Goal: Contribute content: Contribute content

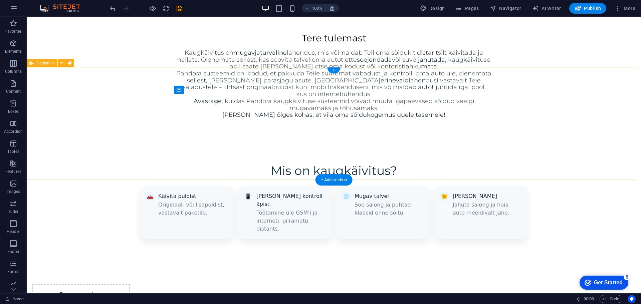
scroll to position [404, 0]
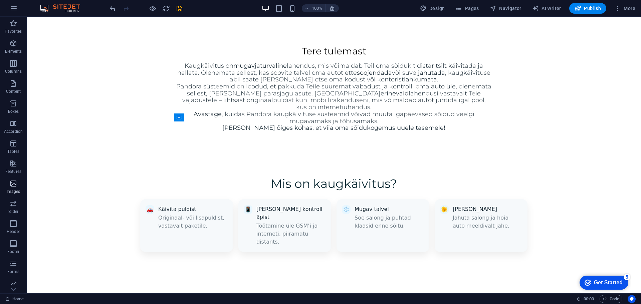
click at [12, 182] on icon "button" at bounding box center [13, 184] width 8 height 8
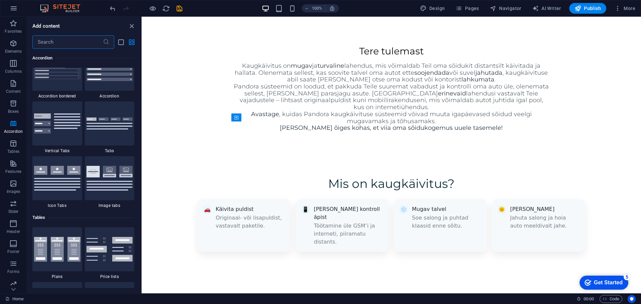
scroll to position [2149, 0]
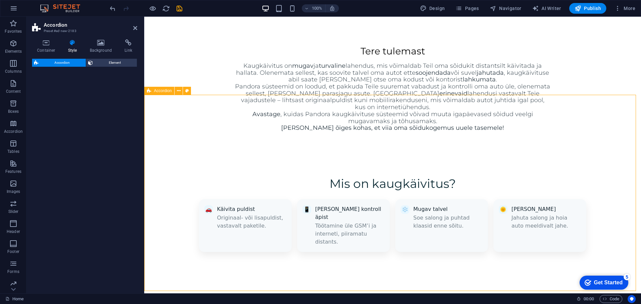
select select "rem"
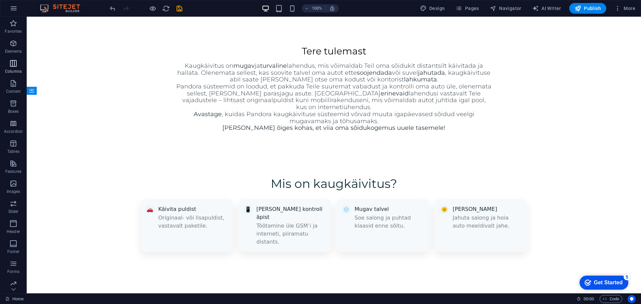
click at [12, 70] on p "Columns" at bounding box center [13, 71] width 17 height 5
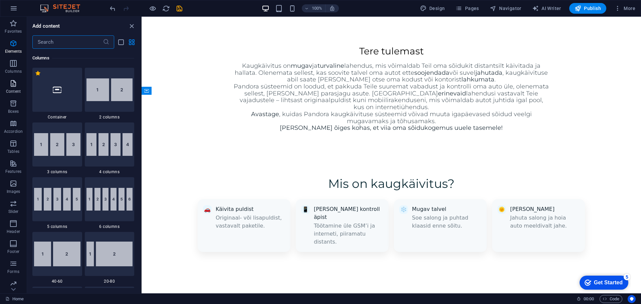
click at [12, 85] on icon "button" at bounding box center [13, 83] width 8 height 8
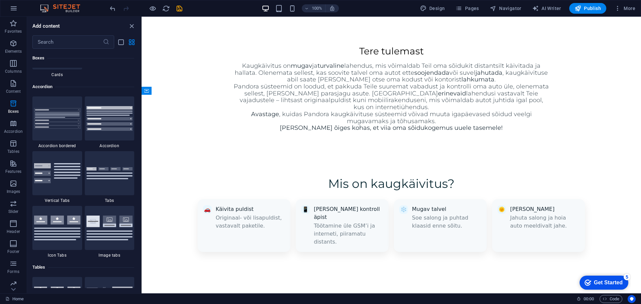
scroll to position [2136, 0]
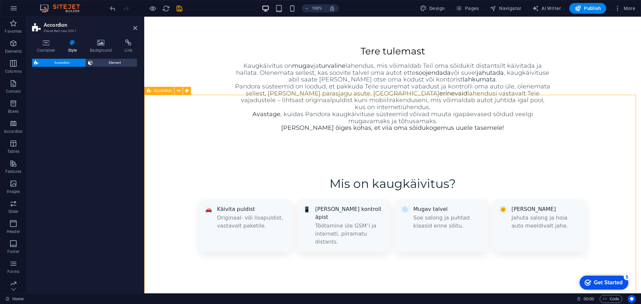
select select "rem"
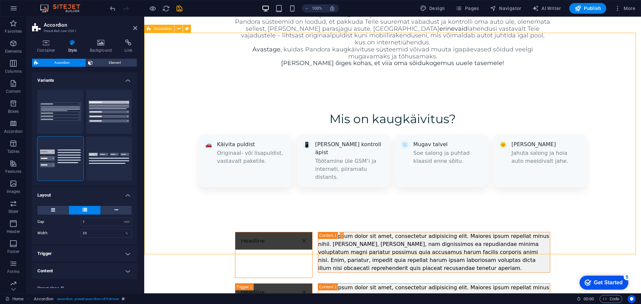
scroll to position [471, 0]
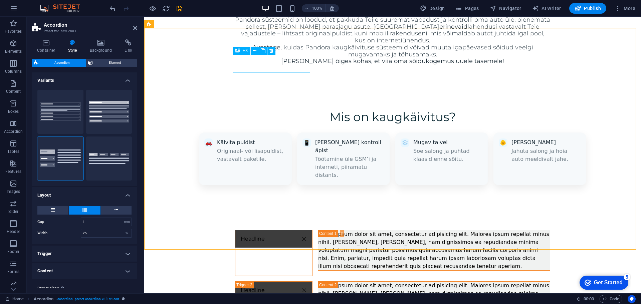
click at [275, 230] on div "Headline" at bounding box center [273, 253] width 77 height 46
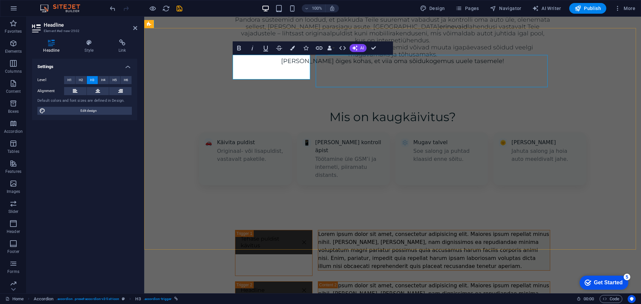
click at [356, 230] on div "Lorem ipsum dolor sit amet, consectetur adipisicing elit. Maiores ipsum repella…" at bounding box center [434, 250] width 232 height 40
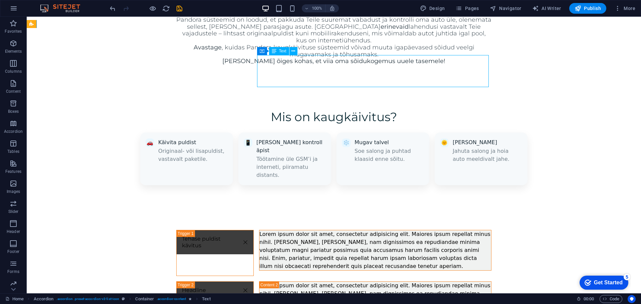
click at [356, 230] on div "Lorem ipsum dolor sit amet, consectetur adipisicing elit. Maiores ipsum repella…" at bounding box center [375, 250] width 232 height 40
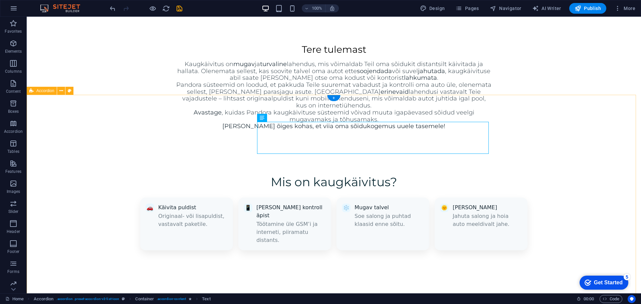
scroll to position [404, 0]
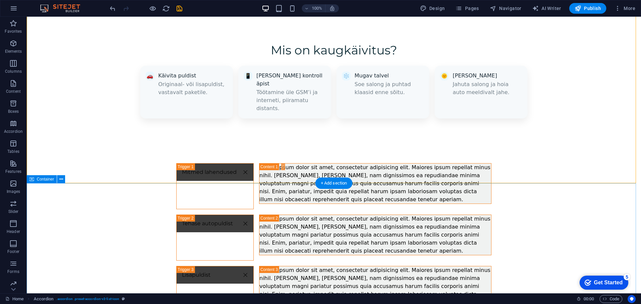
scroll to position [437, 0]
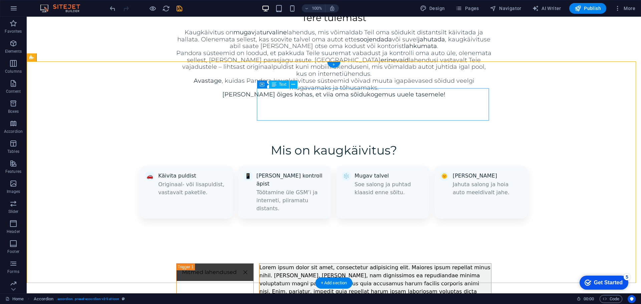
click at [310, 264] on div "Lorem ipsum dolor sit amet, consectetur adipisicing elit. Maiores ipsum repella…" at bounding box center [375, 284] width 232 height 40
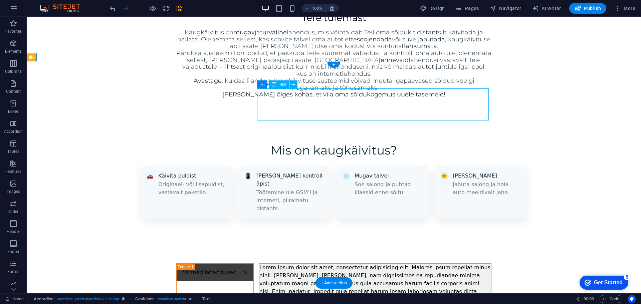
click at [310, 264] on div "Lorem ipsum dolor sit amet, consectetur adipisicing elit. Maiores ipsum repella…" at bounding box center [375, 284] width 232 height 40
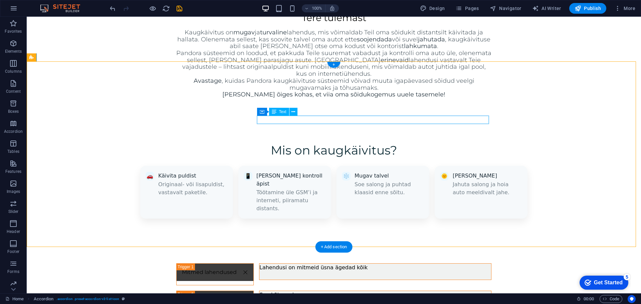
click at [322, 291] on div "See kõige odavam" at bounding box center [375, 295] width 232 height 8
click at [292, 112] on icon at bounding box center [291, 111] width 4 height 7
click at [338, 291] on div "See kõige odavam" at bounding box center [375, 295] width 232 height 8
click at [300, 291] on div "See kõige odavam" at bounding box center [375, 295] width 232 height 8
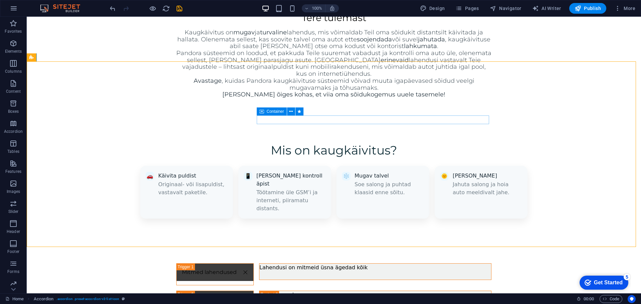
click at [264, 112] on icon at bounding box center [261, 111] width 5 height 8
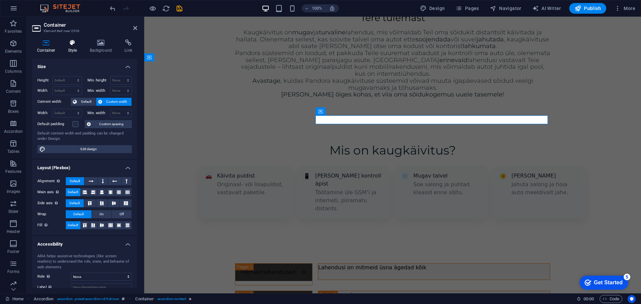
click at [79, 44] on icon at bounding box center [72, 42] width 19 height 7
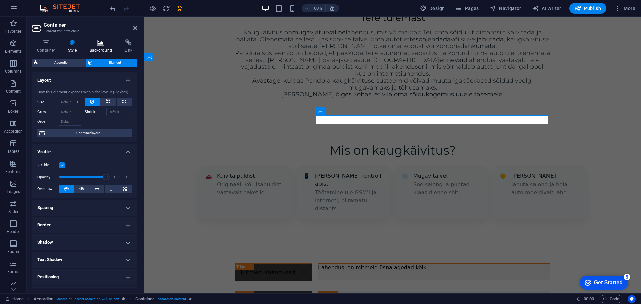
click at [98, 43] on icon at bounding box center [101, 42] width 32 height 7
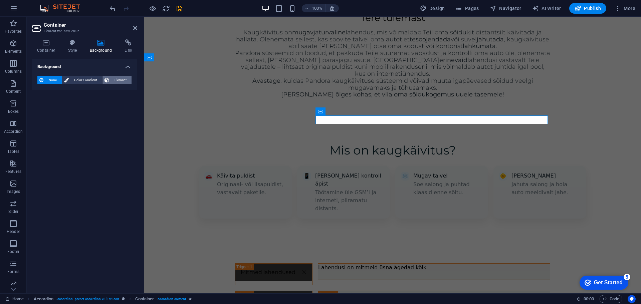
click at [123, 83] on span "Element" at bounding box center [120, 80] width 18 height 8
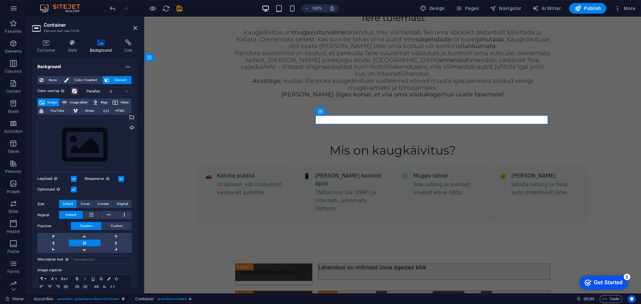
click at [122, 178] on label at bounding box center [121, 179] width 6 height 6
click at [0, 0] on input "Responsive Automatically load retina image and smartphone optimized sizes." at bounding box center [0, 0] width 0 height 0
click at [122, 178] on label at bounding box center [121, 179] width 6 height 6
click at [0, 0] on input "Responsive Automatically load retina image and smartphone optimized sizes." at bounding box center [0, 0] width 0 height 0
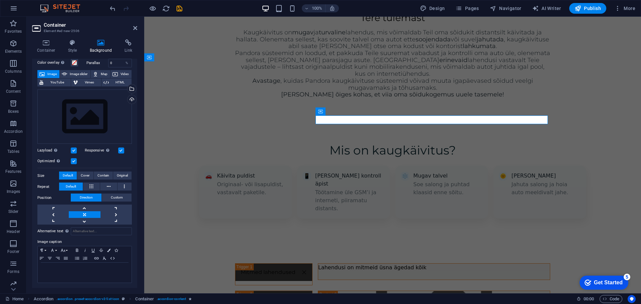
scroll to position [0, 0]
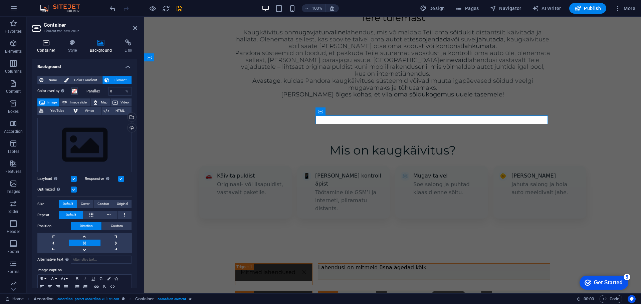
click at [50, 47] on h4 "Container" at bounding box center [47, 46] width 31 height 14
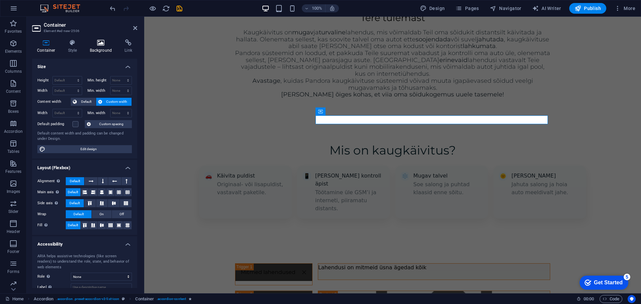
click at [104, 45] on icon at bounding box center [101, 42] width 32 height 7
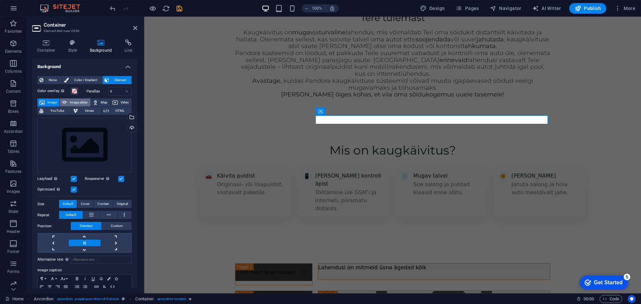
click at [74, 102] on span "Image slider" at bounding box center [78, 102] width 19 height 8
select select "ms"
select select "s"
select select "progressive"
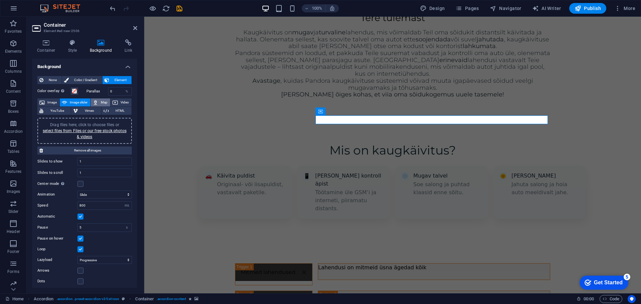
click at [102, 100] on span "Map" at bounding box center [104, 102] width 8 height 8
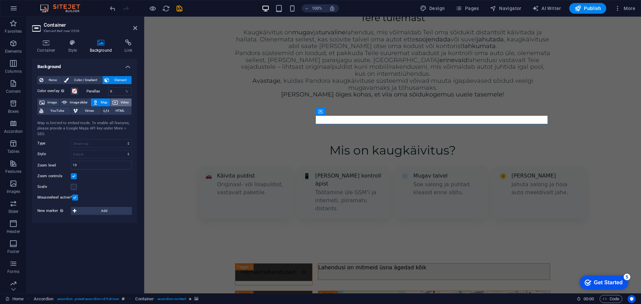
click at [118, 102] on button "Video" at bounding box center [120, 102] width 21 height 8
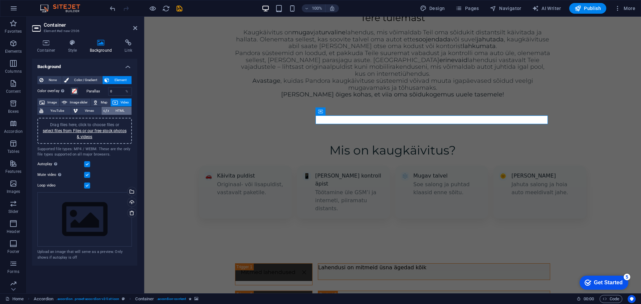
click at [118, 112] on span "HTML" at bounding box center [120, 111] width 19 height 8
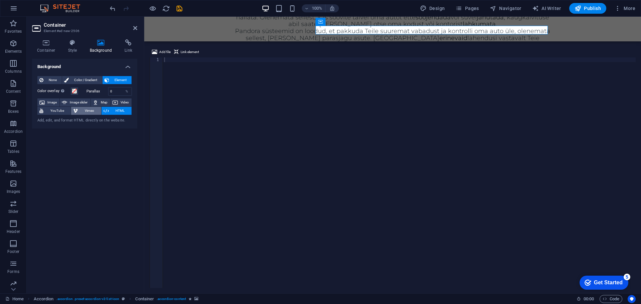
scroll to position [528, 0]
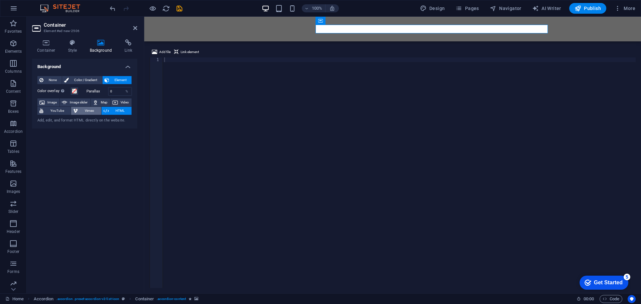
click at [84, 113] on span "Vimeo" at bounding box center [89, 111] width 19 height 8
select select "ar16_9"
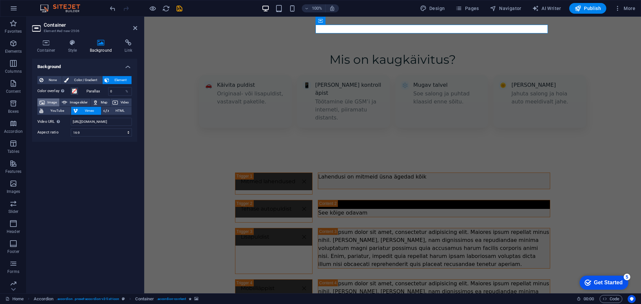
click at [46, 101] on button "Image" at bounding box center [48, 102] width 22 height 8
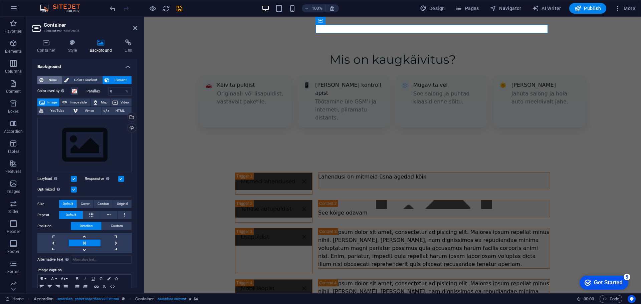
click at [47, 77] on span "None" at bounding box center [52, 80] width 14 height 8
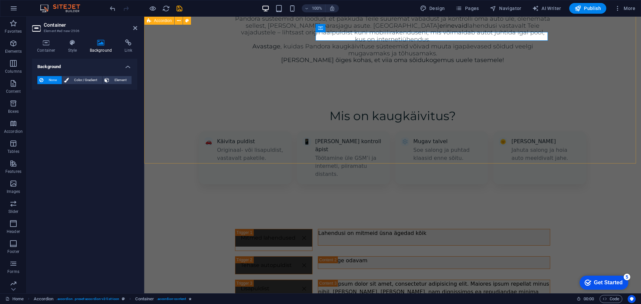
scroll to position [428, 0]
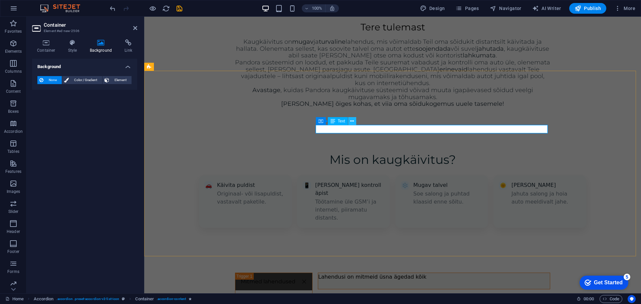
click at [351, 122] on icon at bounding box center [352, 121] width 4 height 7
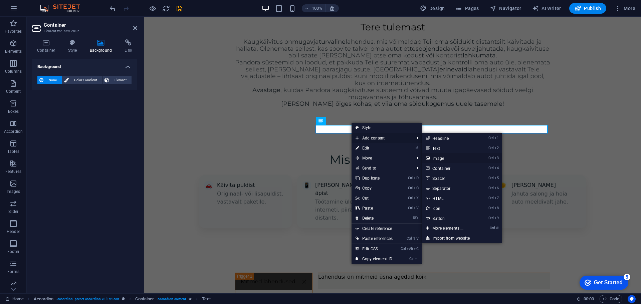
click at [446, 157] on link "Ctrl 3 Image" at bounding box center [449, 158] width 55 height 10
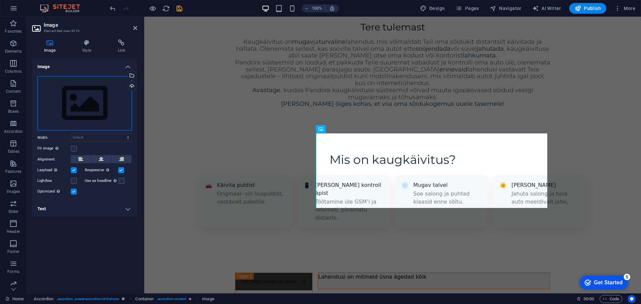
click at [72, 101] on div "Drag files here, click to choose files or select files from Files or our free s…" at bounding box center [84, 103] width 94 height 55
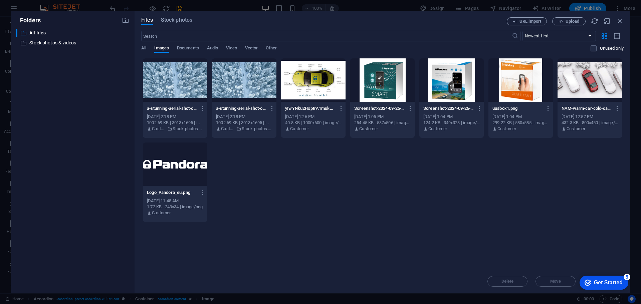
click at [516, 83] on div at bounding box center [520, 79] width 64 height 43
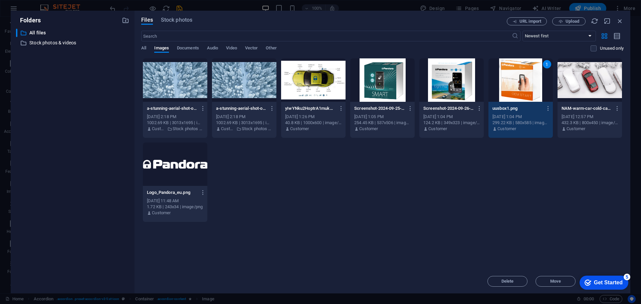
click at [516, 83] on div "1" at bounding box center [520, 79] width 64 height 43
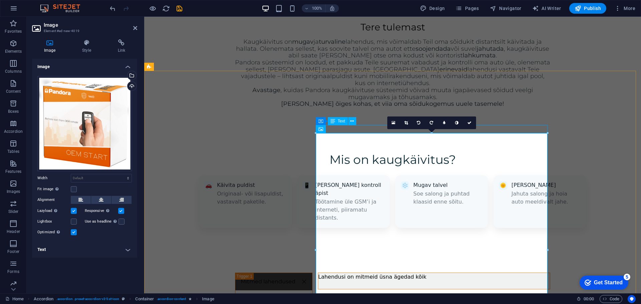
click at [361, 300] on div "See kõige odavam" at bounding box center [434, 304] width 232 height 8
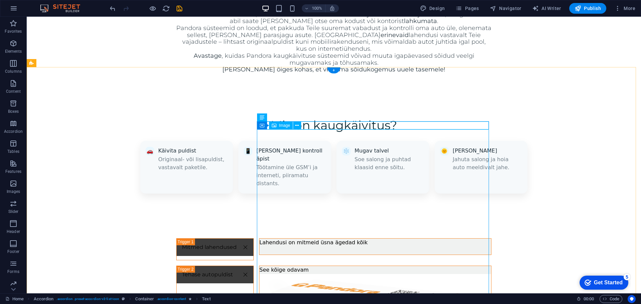
scroll to position [528, 0]
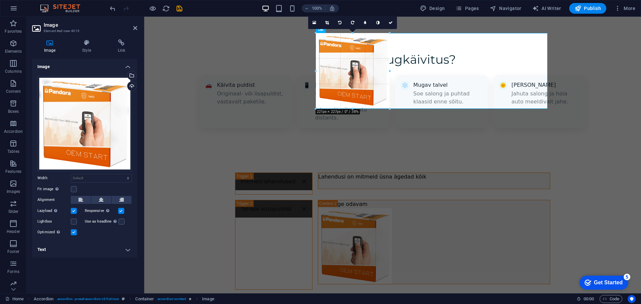
drag, startPoint x: 538, startPoint y: 257, endPoint x: 390, endPoint y: 104, distance: 213.4
type input "221"
select select "px"
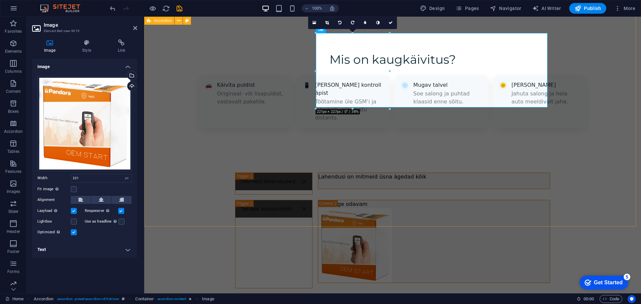
click at [590, 146] on div "Mitmed lahendused Lahendusi on mitmeid üsna ägedad kõik Tehase autopuldist See …" at bounding box center [392, 282] width 497 height 272
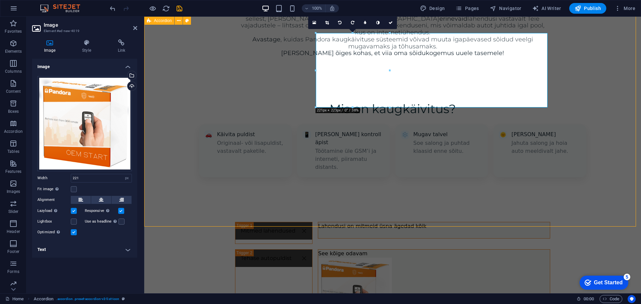
scroll to position [461, 0]
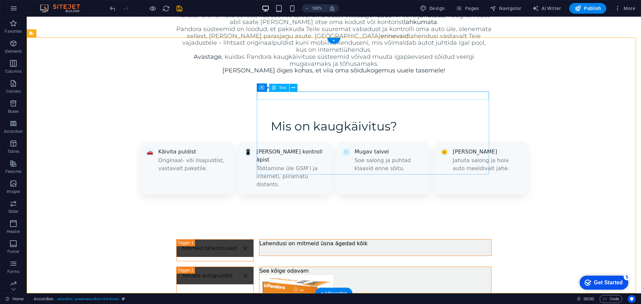
click at [284, 267] on div "See kõige odavam" at bounding box center [375, 271] width 232 height 8
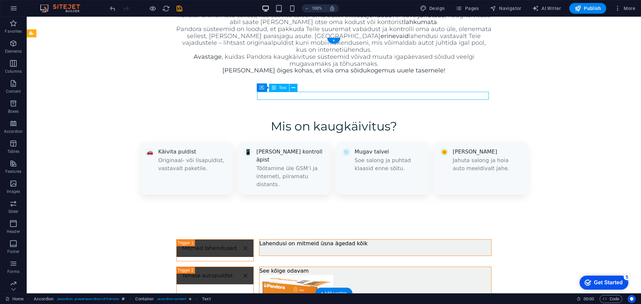
click at [284, 267] on div "See kõige odavam" at bounding box center [375, 271] width 232 height 8
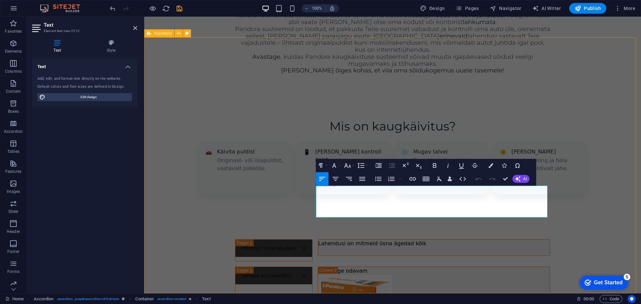
drag, startPoint x: 543, startPoint y: 213, endPoint x: 270, endPoint y: 183, distance: 274.3
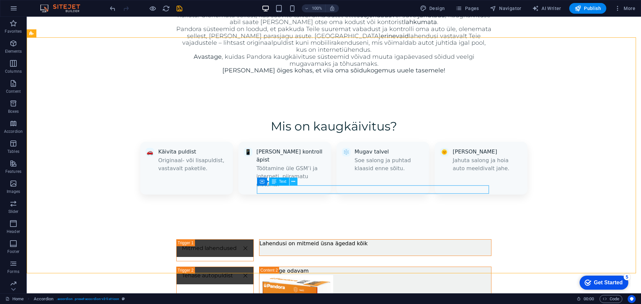
click at [291, 183] on button at bounding box center [293, 182] width 8 height 8
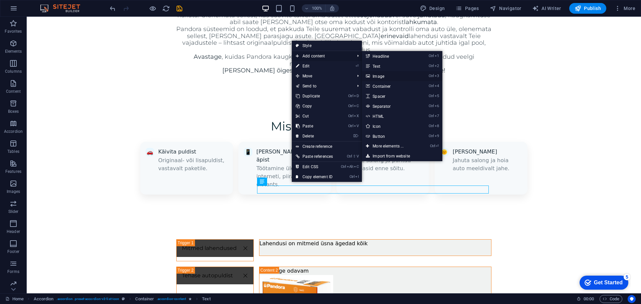
click at [395, 77] on link "Ctrl 3 Image" at bounding box center [389, 76] width 55 height 10
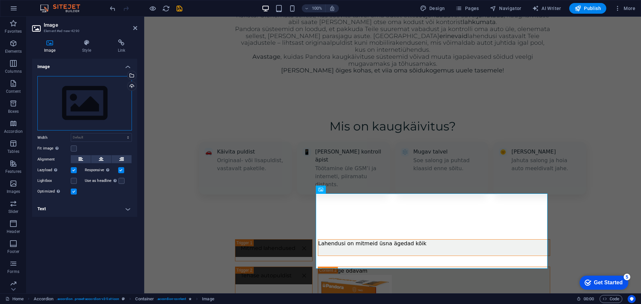
click at [76, 92] on div "Drag files here, click to choose files or select files from Files or our free s…" at bounding box center [84, 103] width 94 height 55
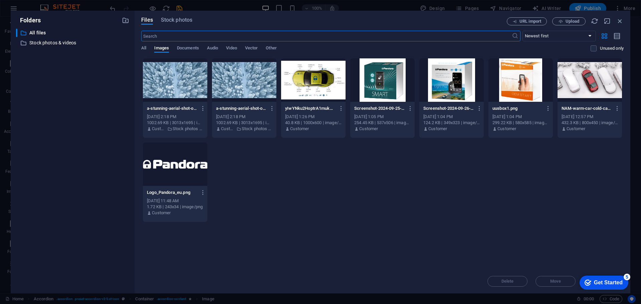
click at [438, 90] on div at bounding box center [451, 79] width 64 height 43
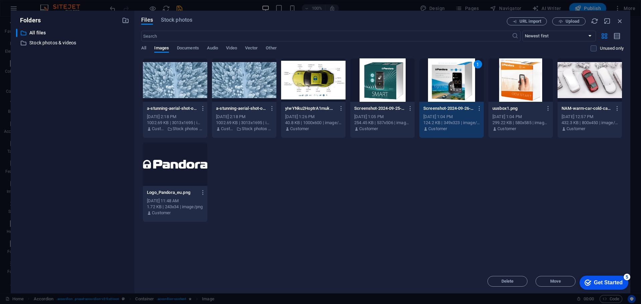
click at [438, 90] on div "1" at bounding box center [451, 79] width 64 height 43
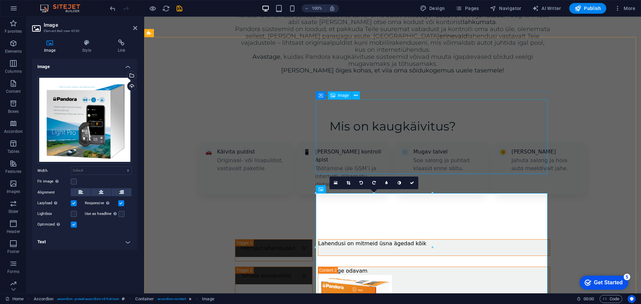
scroll to position [561, 0]
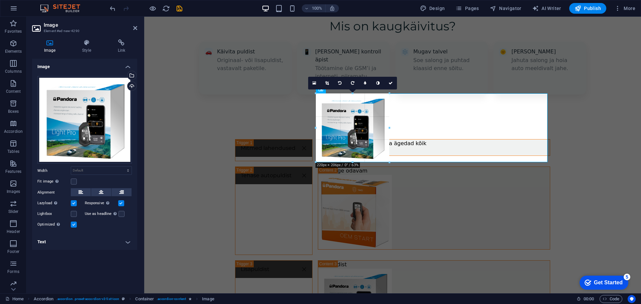
drag, startPoint x: 431, startPoint y: 202, endPoint x: 372, endPoint y: 164, distance: 70.2
type input "221"
select select "px"
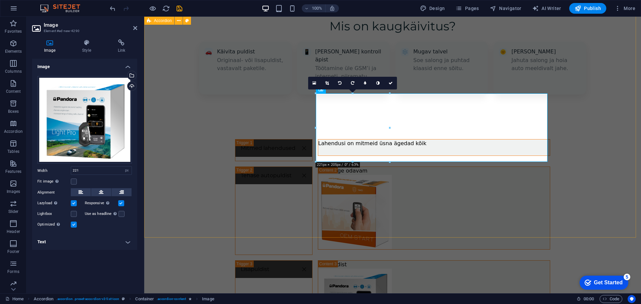
click at [587, 143] on div "Mitmed lahendused Lahendusi on mitmeid üsna ägedad kõik Tehase autopuldist See …" at bounding box center [392, 266] width 497 height 308
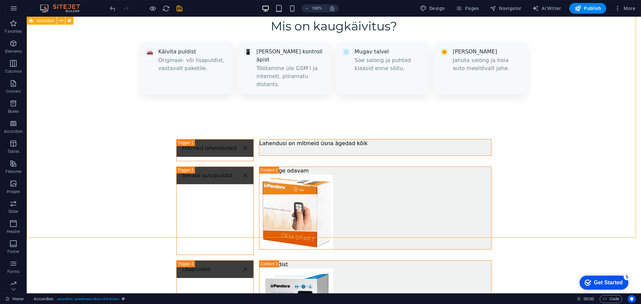
scroll to position [528, 0]
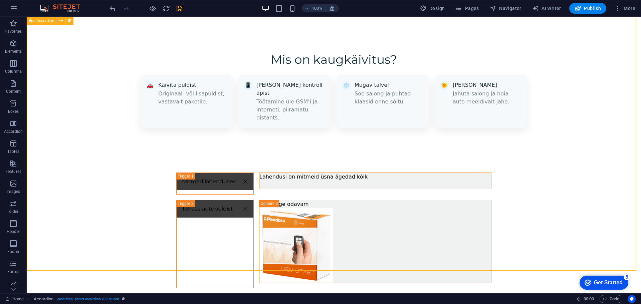
click at [579, 146] on div "Mitmed lahendused Lahendusi on mitmeid üsna ägedad kõik Tehase autopuldist See …" at bounding box center [334, 300] width 614 height 308
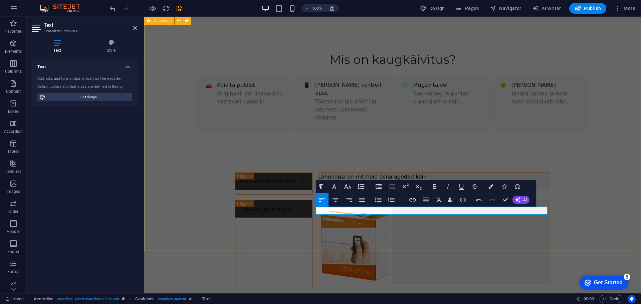
click at [559, 190] on div "Mitmed lahendused Lahendusi on mitmeid üsna ägedad kõik Tehase autopuldist See …" at bounding box center [392, 286] width 497 height 280
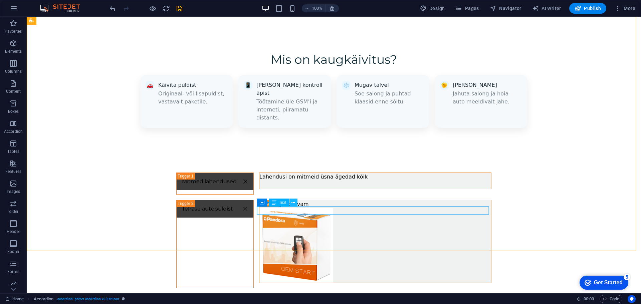
click at [291, 203] on button at bounding box center [293, 203] width 8 height 8
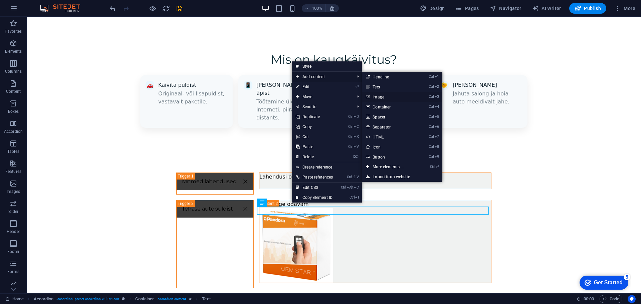
click at [387, 97] on link "Ctrl 3 Image" at bounding box center [389, 97] width 55 height 10
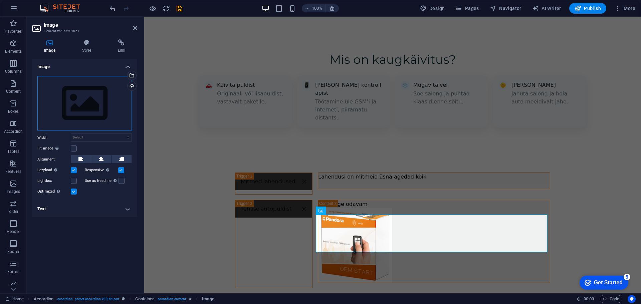
click at [90, 88] on div "Drag files here, click to choose files or select files from Files or our free s…" at bounding box center [84, 103] width 94 height 55
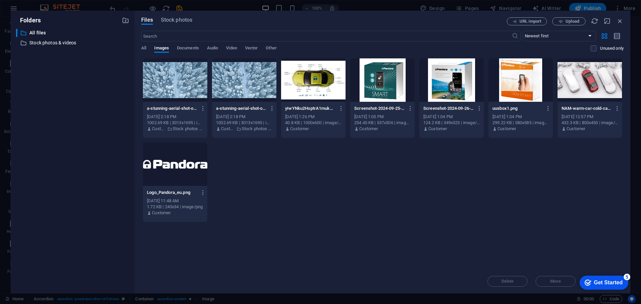
click at [371, 90] on div at bounding box center [382, 79] width 64 height 43
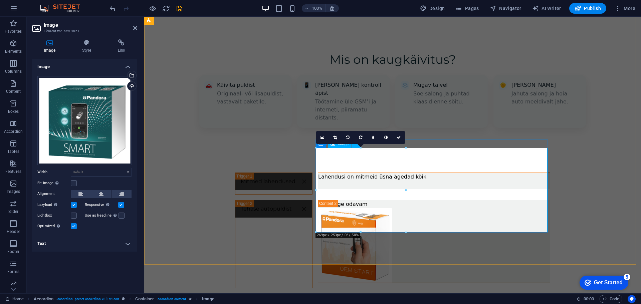
scroll to position [595, 0]
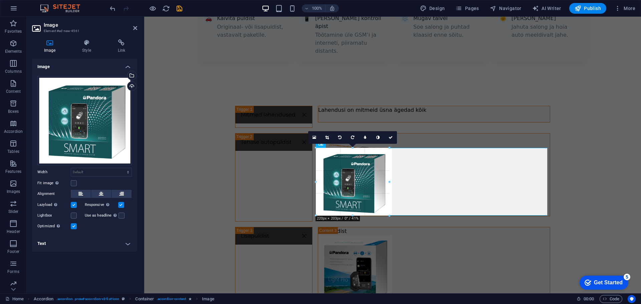
drag, startPoint x: 405, startPoint y: 232, endPoint x: 383, endPoint y: 215, distance: 27.4
type input "224"
select select "px"
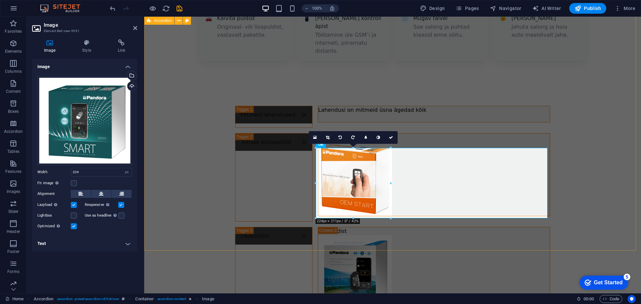
click at [586, 168] on div "Mitmed lahendused Lahendusi on mitmeid üsna ägedad kõik Tehase autopuldist See …" at bounding box center [392, 252] width 497 height 347
select select "rem"
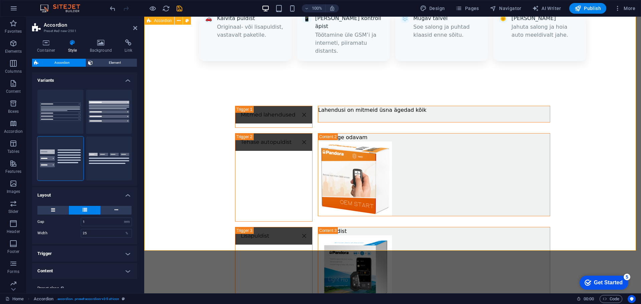
click at [586, 168] on div "Mitmed lahendused Lahendusi on mitmeid üsna ägedad kõik Tehase autopuldist See …" at bounding box center [392, 252] width 497 height 347
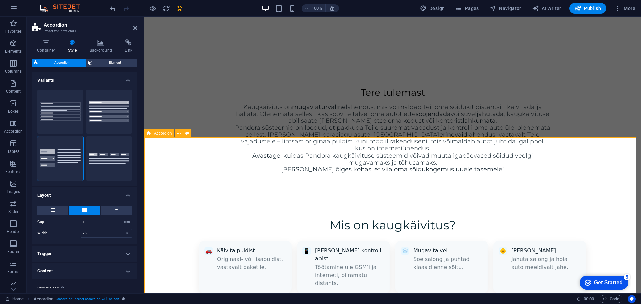
scroll to position [361, 0]
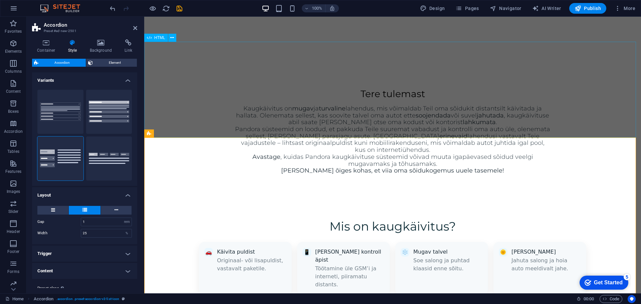
click at [612, 201] on div "Pandora Kaugkäivitus – Landing Page Mis on kaugkäivitus? 🚗 Käivita puldist Orig…" at bounding box center [392, 257] width 497 height 112
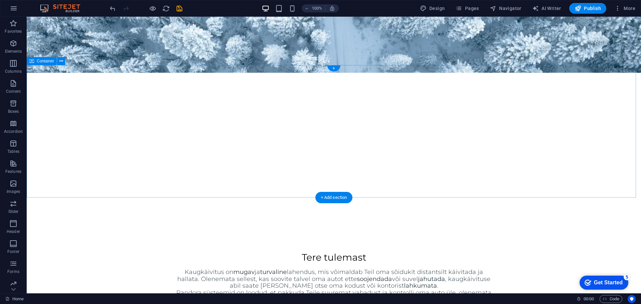
scroll to position [194, 0]
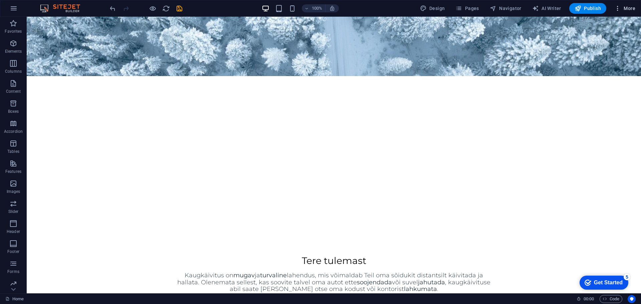
click at [621, 6] on span "More" at bounding box center [624, 8] width 21 height 7
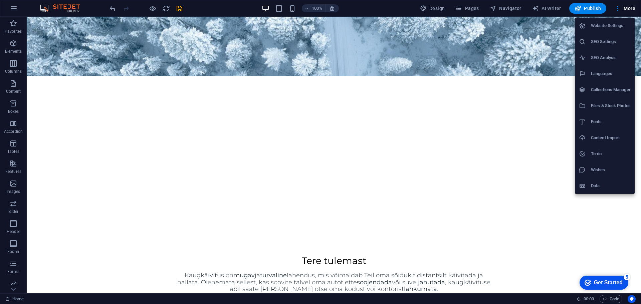
click at [290, 9] on div at bounding box center [320, 152] width 641 height 304
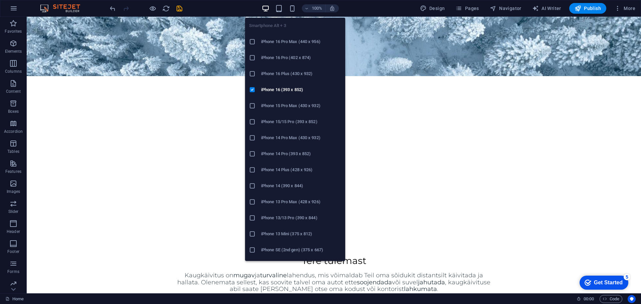
click at [293, 9] on icon "button" at bounding box center [292, 9] width 8 height 8
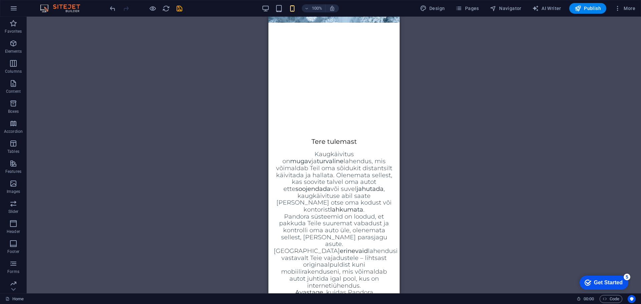
click at [471, 104] on div "Drag here to replace the existing content. Press “Ctrl” if you want to create a…" at bounding box center [334, 155] width 614 height 277
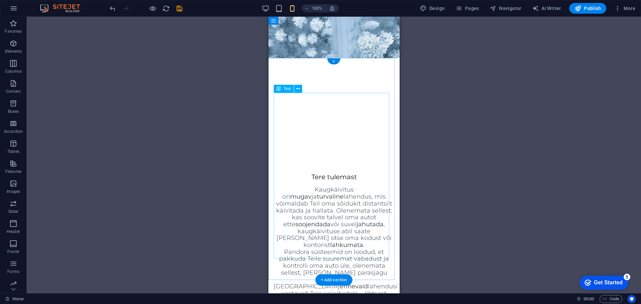
scroll to position [0, 0]
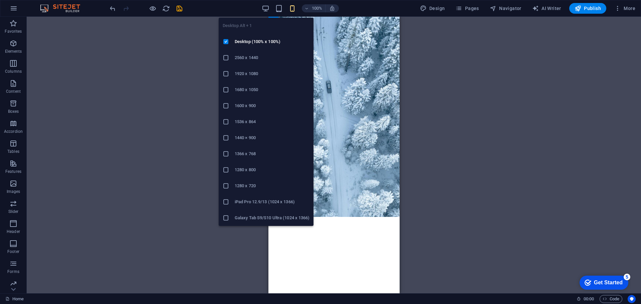
drag, startPoint x: 268, startPoint y: 10, endPoint x: 291, endPoint y: 9, distance: 23.4
click at [268, 9] on icon "button" at bounding box center [266, 9] width 8 height 8
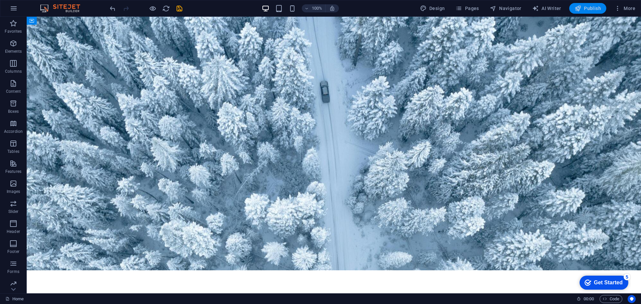
click at [586, 10] on span "Publish" at bounding box center [587, 8] width 26 height 7
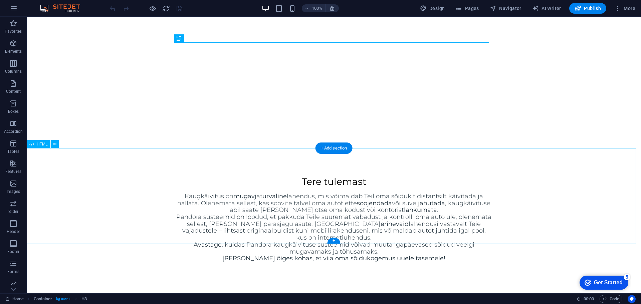
scroll to position [415, 0]
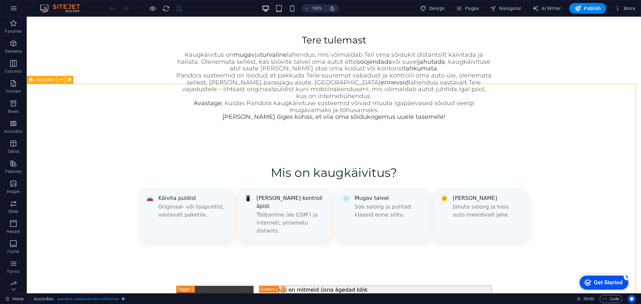
click at [51, 79] on span "Accordion" at bounding box center [45, 80] width 18 height 4
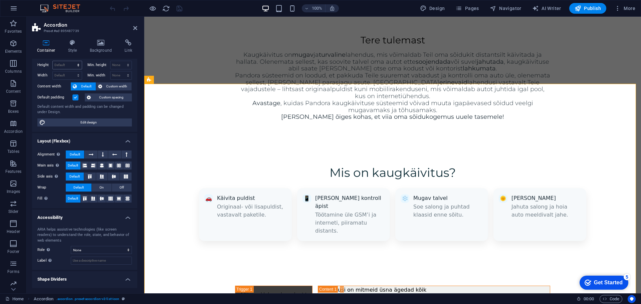
scroll to position [0, 0]
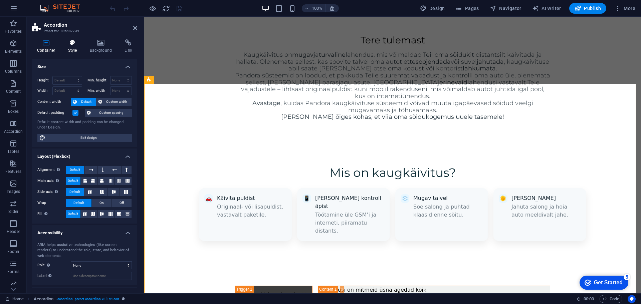
click at [69, 50] on h4 "Style" at bounding box center [74, 46] width 22 height 14
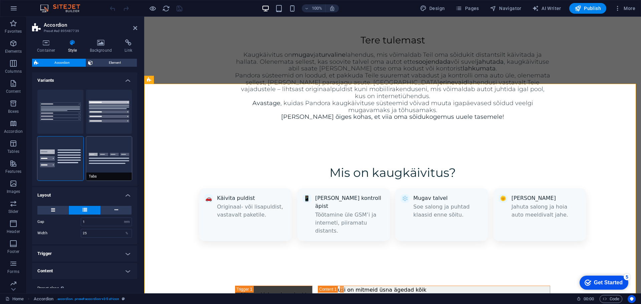
click at [105, 156] on button "Tabs" at bounding box center [109, 159] width 46 height 44
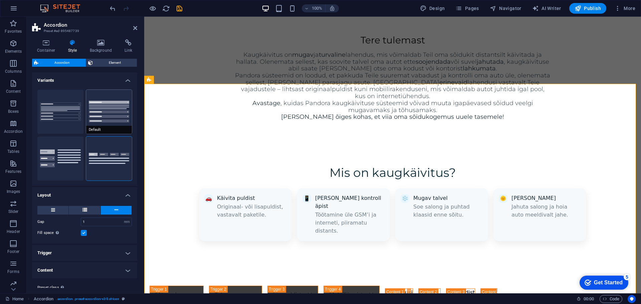
click at [106, 108] on button "Default" at bounding box center [109, 112] width 46 height 44
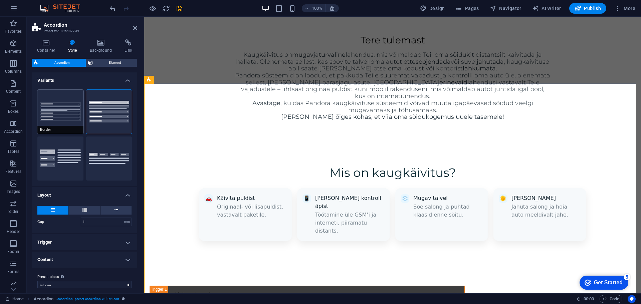
click at [64, 111] on button "Border" at bounding box center [60, 112] width 46 height 44
type input "0"
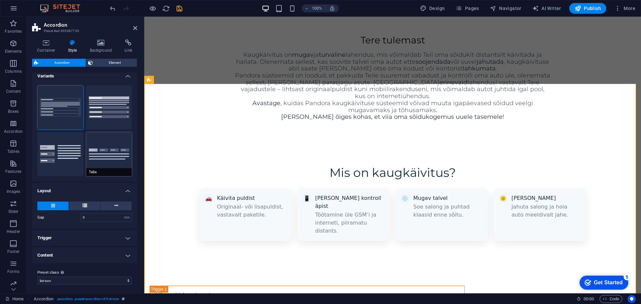
scroll to position [6, 0]
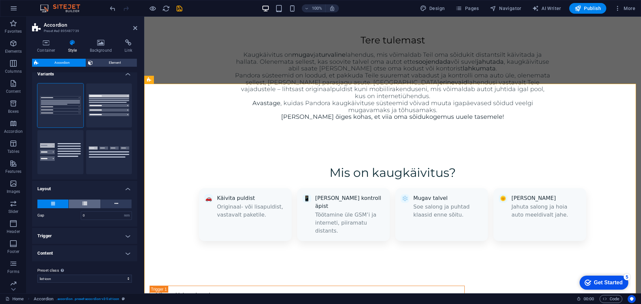
click at [88, 206] on button at bounding box center [85, 204] width 32 height 9
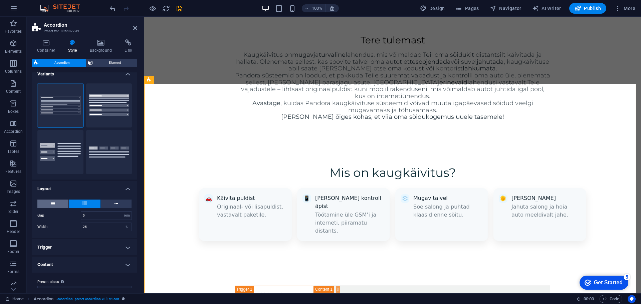
click at [60, 202] on button at bounding box center [52, 204] width 31 height 9
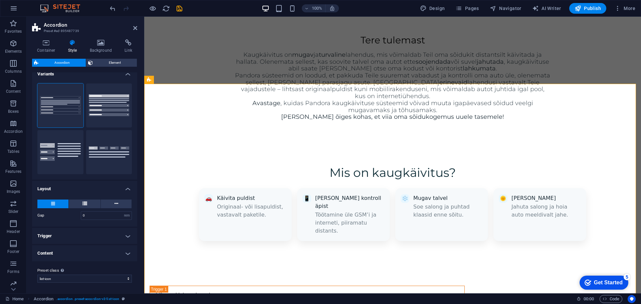
click at [93, 240] on h4 "Trigger" at bounding box center [84, 236] width 105 height 16
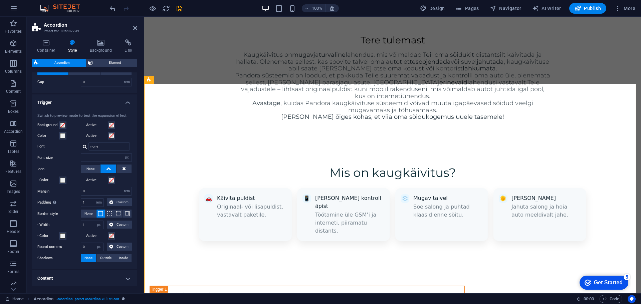
scroll to position [165, 0]
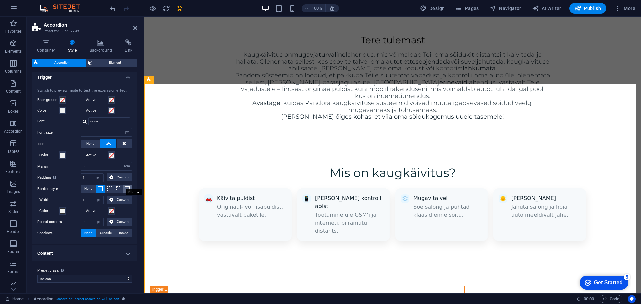
click at [125, 189] on span at bounding box center [127, 188] width 5 height 5
click at [120, 189] on button at bounding box center [118, 189] width 9 height 8
click at [111, 188] on span at bounding box center [109, 188] width 5 height 5
click at [103, 188] on button at bounding box center [100, 189] width 9 height 8
click at [94, 188] on button "None" at bounding box center [88, 189] width 15 height 8
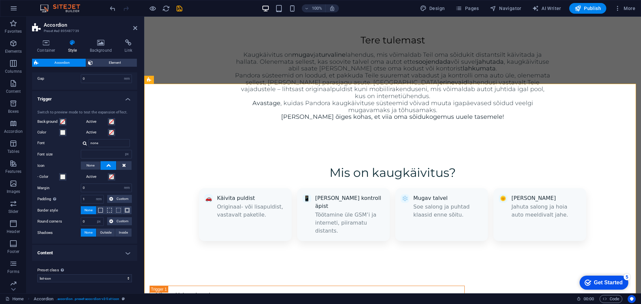
scroll to position [143, 0]
click at [94, 222] on select "px rem % vh vw Custom" at bounding box center [98, 222] width 9 height 8
click at [87, 220] on input "0" at bounding box center [92, 222] width 22 height 8
type input "6"
click at [78, 224] on label "Round corners" at bounding box center [58, 222] width 43 height 8
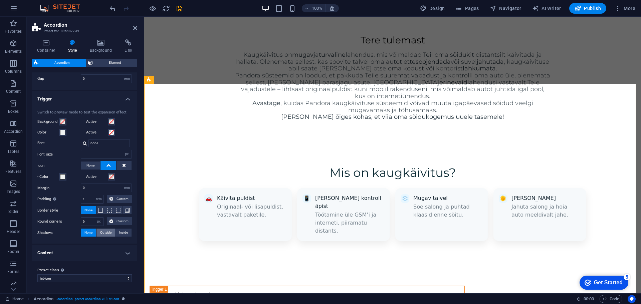
click at [103, 232] on span "Outside" at bounding box center [105, 233] width 11 height 8
type input "2"
type input "4"
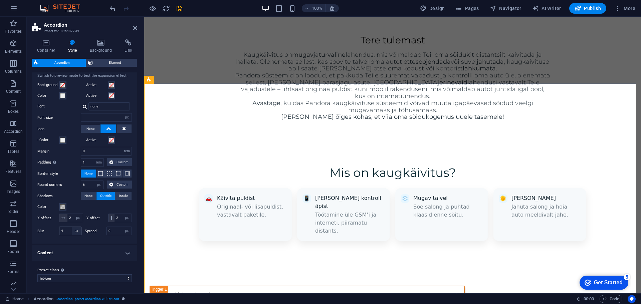
scroll to position [188, 0]
click at [89, 251] on h4 "Content" at bounding box center [84, 253] width 105 height 16
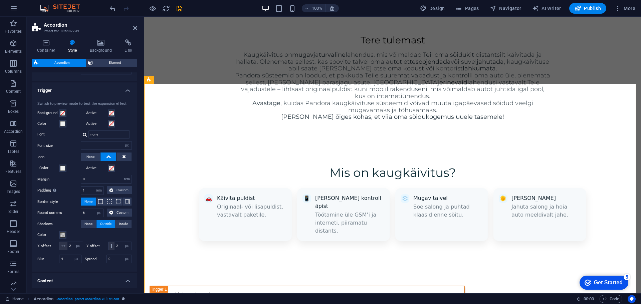
scroll to position [139, 0]
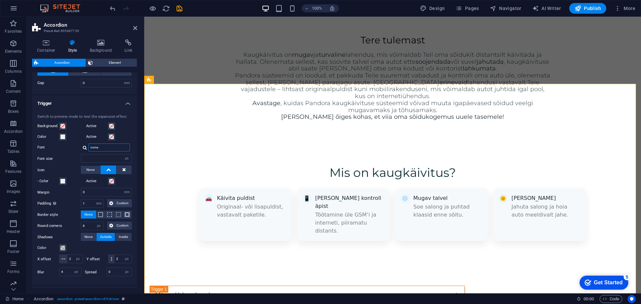
click at [97, 146] on input "none" at bounding box center [108, 148] width 41 height 8
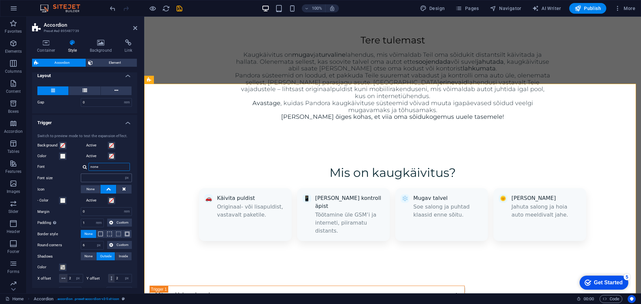
scroll to position [105, 0]
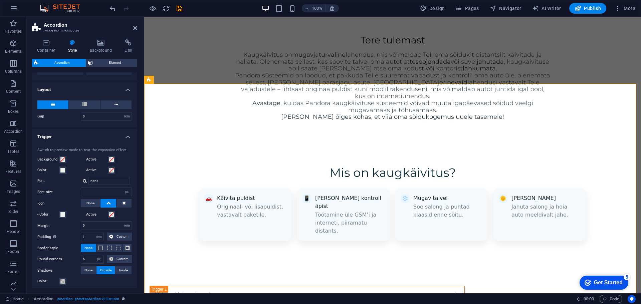
drag, startPoint x: 121, startPoint y: 141, endPoint x: 123, endPoint y: 138, distance: 4.3
click at [121, 141] on div "Switch to preview mode to test the expansion effect. Background Active Color Ac…" at bounding box center [85, 230] width 108 height 178
click at [123, 138] on h4 "Trigger" at bounding box center [84, 135] width 105 height 12
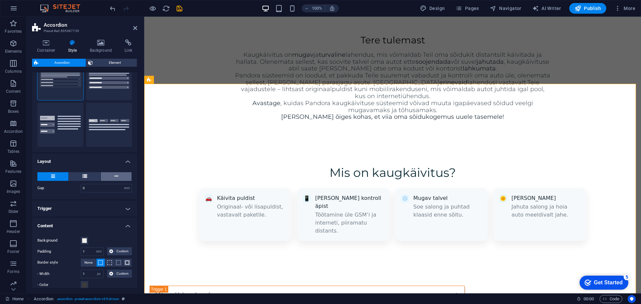
scroll to position [90, 0]
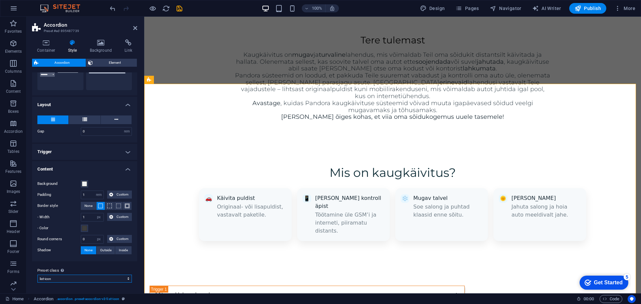
click at [68, 278] on select "list-icon Add preset class" at bounding box center [84, 279] width 94 height 8
click at [90, 165] on h4 "Content" at bounding box center [84, 167] width 105 height 12
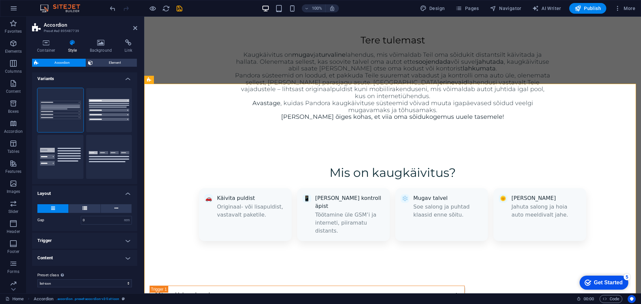
scroll to position [0, 0]
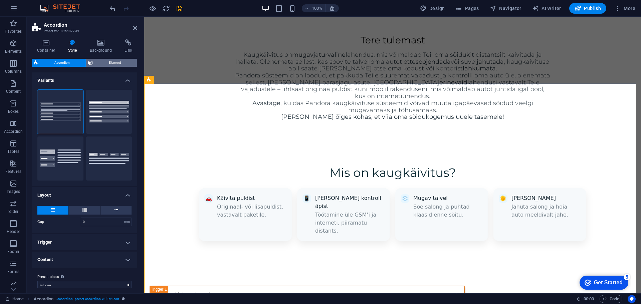
click at [112, 63] on span "Element" at bounding box center [115, 63] width 40 height 8
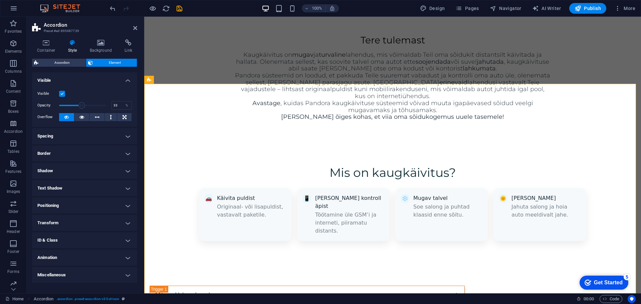
drag, startPoint x: 95, startPoint y: 105, endPoint x: 74, endPoint y: 106, distance: 21.1
click at [74, 106] on span at bounding box center [82, 105] width 47 height 10
type input "100"
drag, startPoint x: 74, startPoint y: 106, endPoint x: 137, endPoint y: 106, distance: 62.4
click at [137, 106] on div "Visible Opacity 100 % Overflow" at bounding box center [84, 105] width 105 height 42
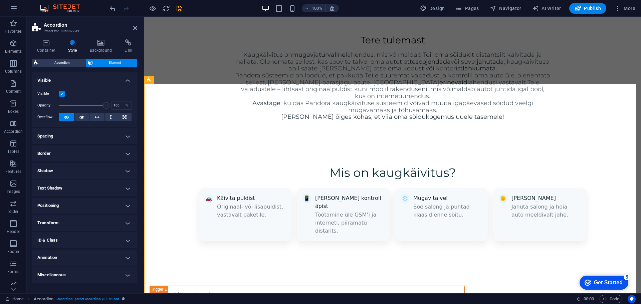
click at [100, 134] on h4 "Spacing" at bounding box center [84, 136] width 105 height 16
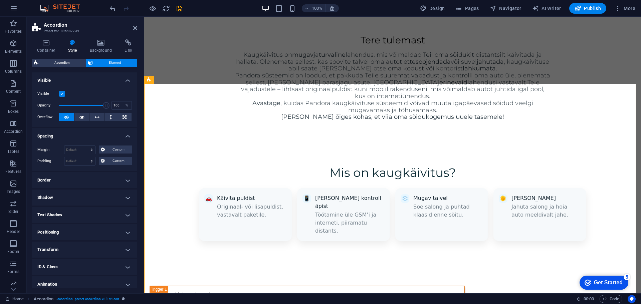
click at [89, 177] on h4 "Border" at bounding box center [84, 180] width 105 height 16
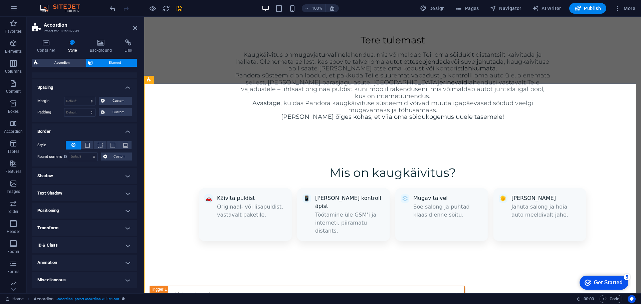
click at [96, 179] on h4 "Shadow" at bounding box center [84, 176] width 105 height 16
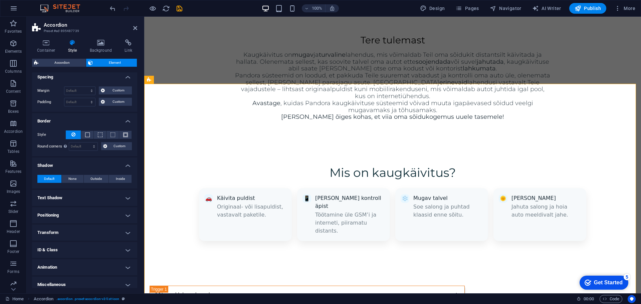
scroll to position [64, 0]
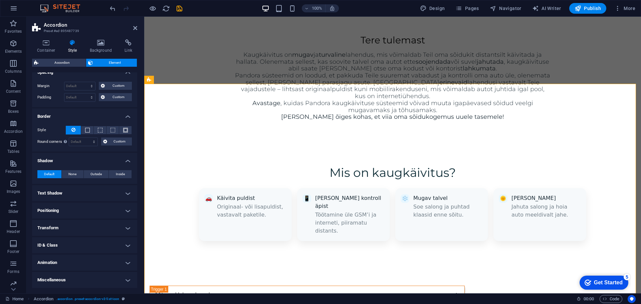
click at [89, 214] on h4 "Positioning" at bounding box center [84, 211] width 105 height 16
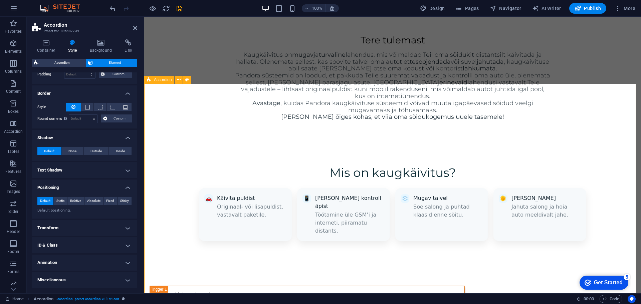
click at [601, 147] on div "Pandora Kaugkäivitus – Landing Page Mis on kaugkäivitus? 🚗 Käivita puldist Orig…" at bounding box center [392, 203] width 497 height 112
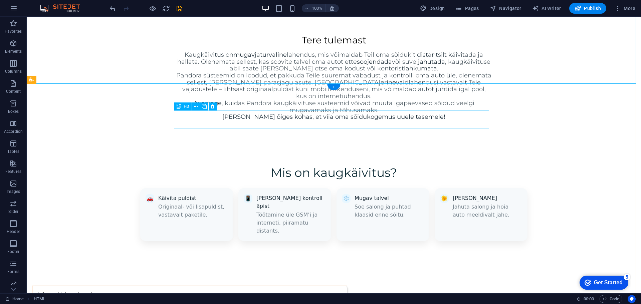
click at [347, 286] on div "Mitmed lahendused" at bounding box center [189, 295] width 315 height 18
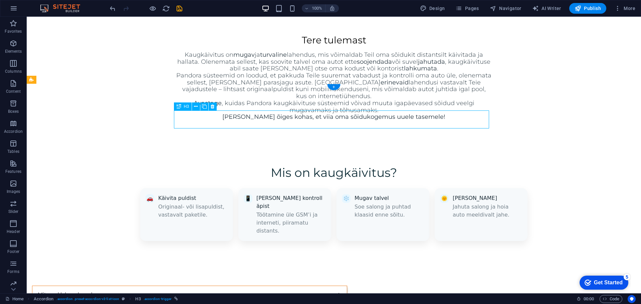
click at [347, 286] on div "Mitmed lahendused" at bounding box center [189, 295] width 315 height 18
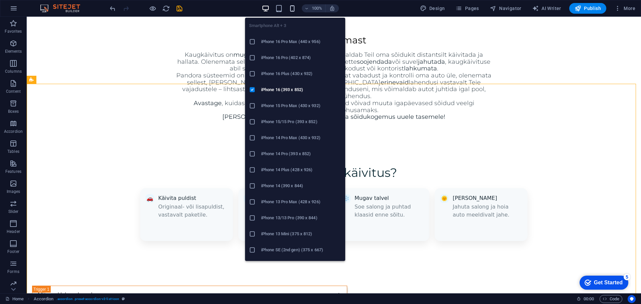
click at [293, 7] on icon "button" at bounding box center [292, 9] width 8 height 8
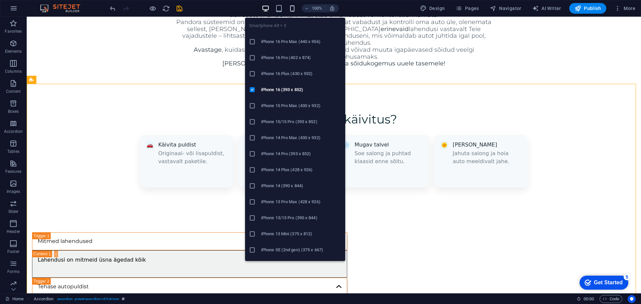
scroll to position [451, 0]
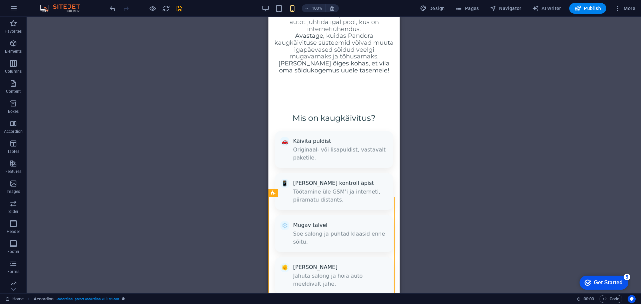
click at [451, 118] on div "H3 Container Banner Container Banner Preset HTML Preset HTML Accordion Containe…" at bounding box center [334, 155] width 614 height 277
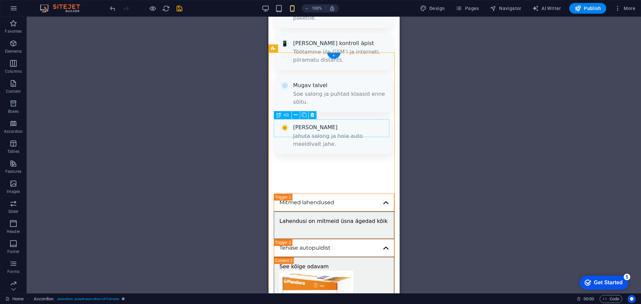
scroll to position [584, 0]
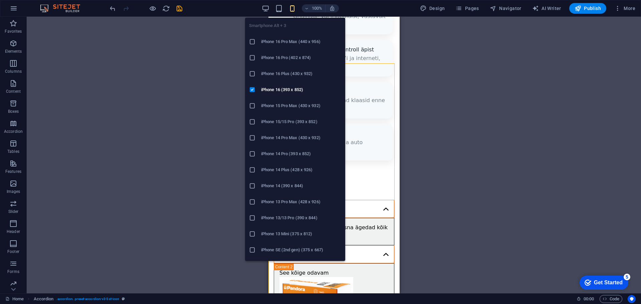
click at [295, 11] on icon "button" at bounding box center [292, 9] width 8 height 8
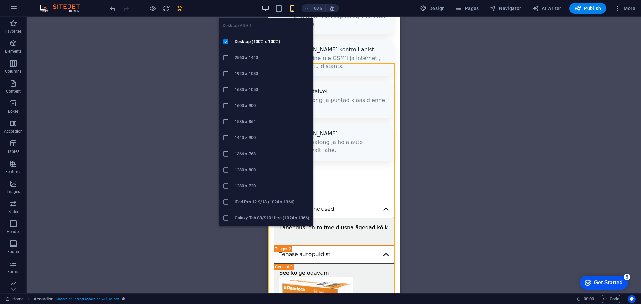
click at [269, 8] on icon "button" at bounding box center [266, 9] width 8 height 8
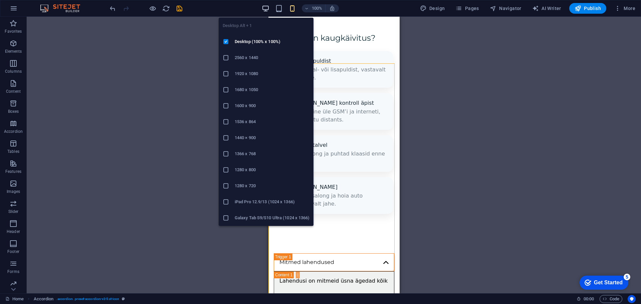
scroll to position [435, 0]
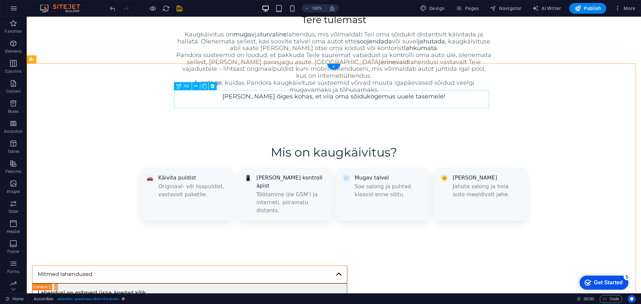
click at [330, 265] on div "Mitmed lahendused" at bounding box center [189, 274] width 315 height 18
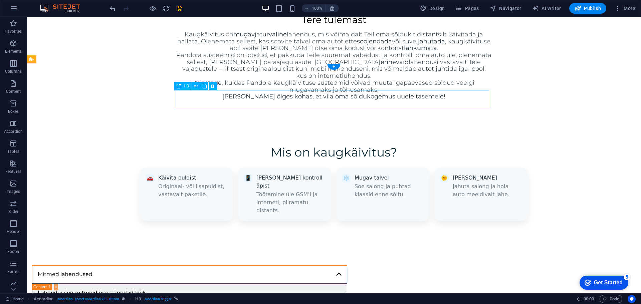
click at [330, 265] on div "Mitmed lahendused" at bounding box center [189, 274] width 315 height 18
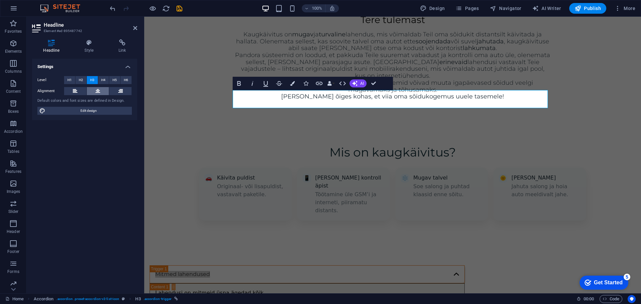
click at [100, 90] on icon at bounding box center [97, 91] width 5 height 8
click at [85, 44] on icon at bounding box center [88, 42] width 31 height 7
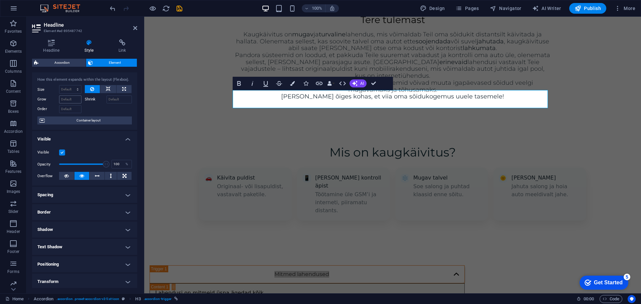
scroll to position [0, 0]
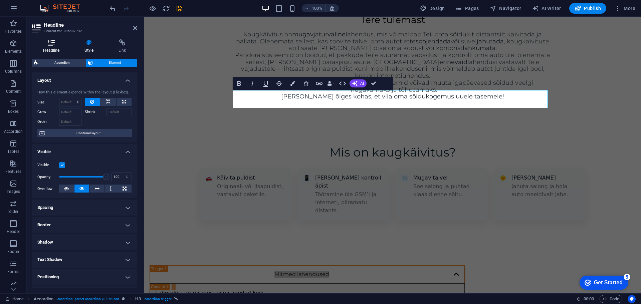
click at [46, 40] on icon at bounding box center [51, 42] width 39 height 7
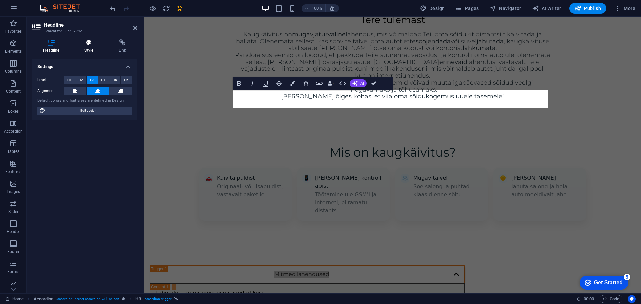
click at [85, 40] on icon at bounding box center [88, 42] width 31 height 7
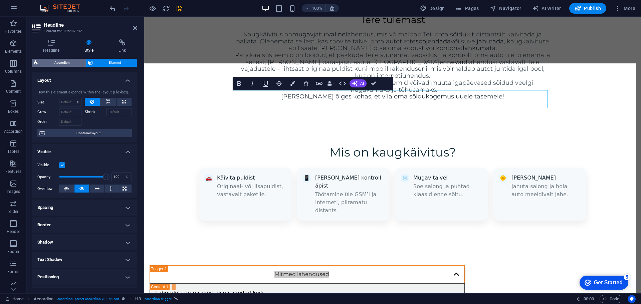
click at [57, 63] on span "Accordion" at bounding box center [61, 63] width 43 height 8
select select "rem"
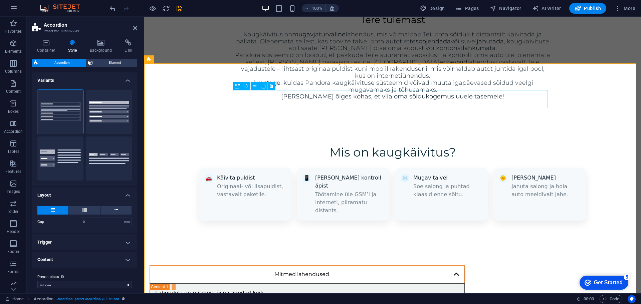
click at [333, 265] on div "Mitmed lahendused" at bounding box center [307, 274] width 315 height 18
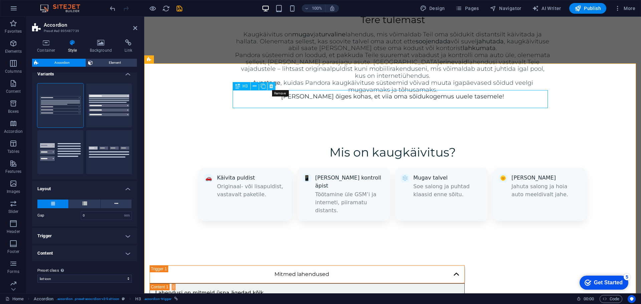
click at [271, 87] on icon at bounding box center [271, 86] width 4 height 7
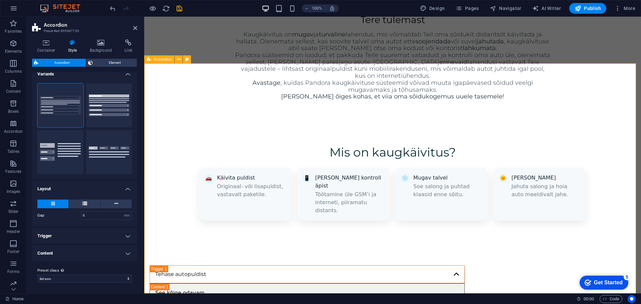
click at [552, 127] on div "Pandora Kaugkäivitus – Landing Page Mis on kaugkäivitus? 🚗 Käivita puldist Orig…" at bounding box center [392, 183] width 497 height 112
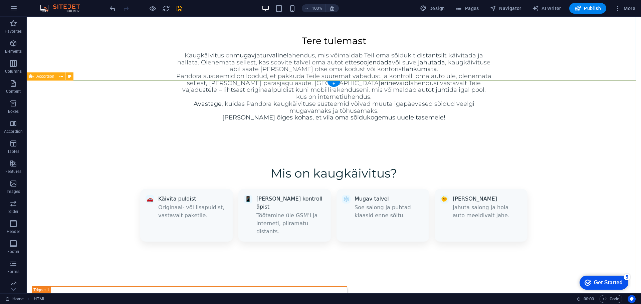
scroll to position [402, 0]
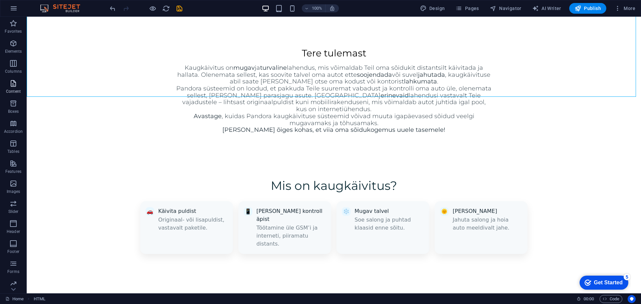
click at [14, 83] on icon "button" at bounding box center [13, 83] width 8 height 8
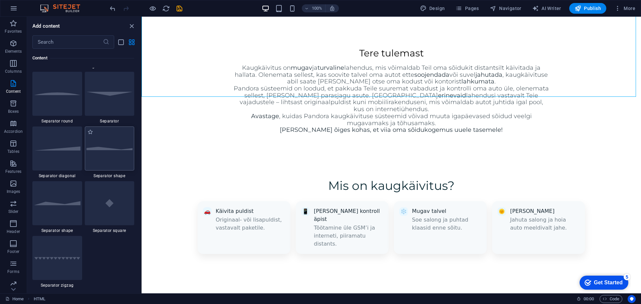
scroll to position [1568, 0]
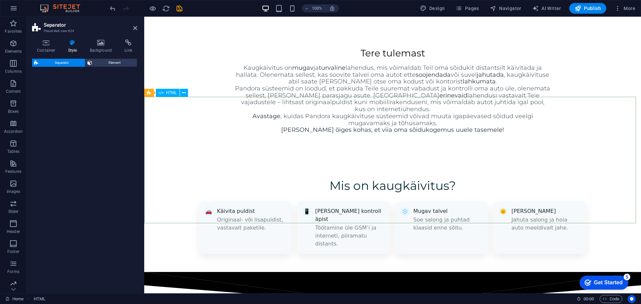
select select "rem"
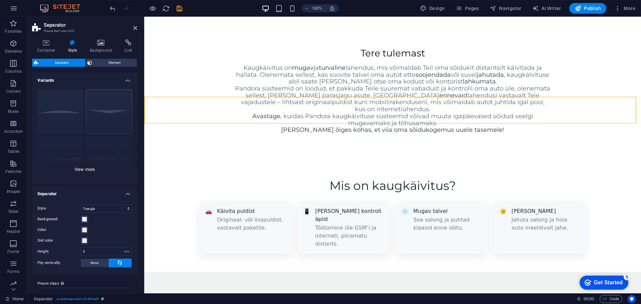
click at [93, 171] on div "Circle Default Diagonal Polygon 1 Polygon 2 Square Zigzag" at bounding box center [84, 134] width 105 height 100
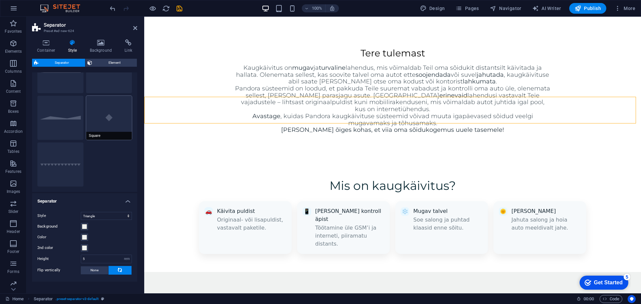
scroll to position [108, 0]
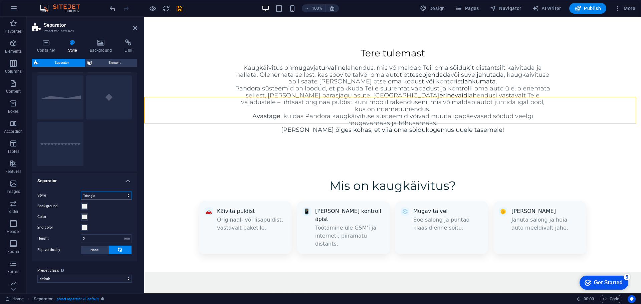
click at [97, 194] on select "Triangle Circle Diagonal Zigzag Polygon 1 Polygon 2 Square" at bounding box center [106, 196] width 51 height 8
click at [103, 181] on h4 "Separator" at bounding box center [84, 179] width 105 height 12
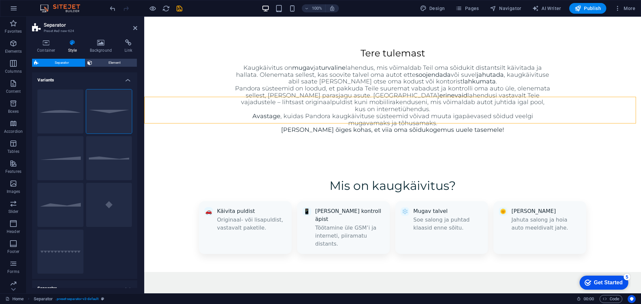
scroll to position [0, 0]
click at [44, 46] on icon at bounding box center [46, 42] width 28 height 7
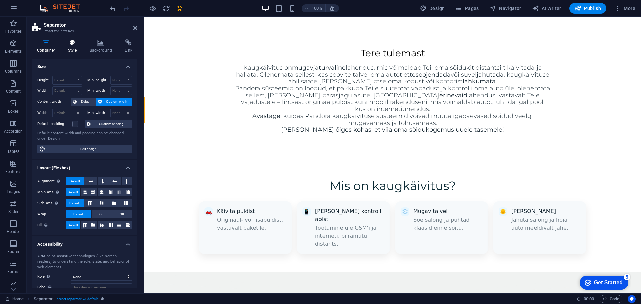
click at [75, 45] on icon at bounding box center [72, 42] width 19 height 7
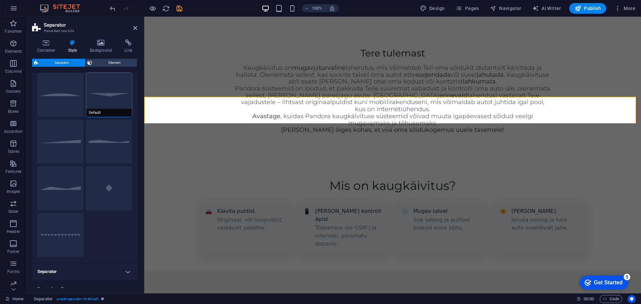
scroll to position [35, 0]
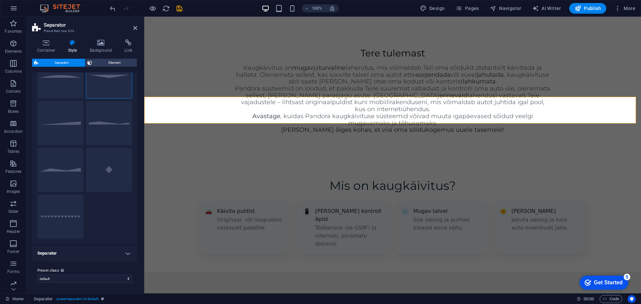
click at [76, 254] on h4 "Separator" at bounding box center [84, 253] width 105 height 16
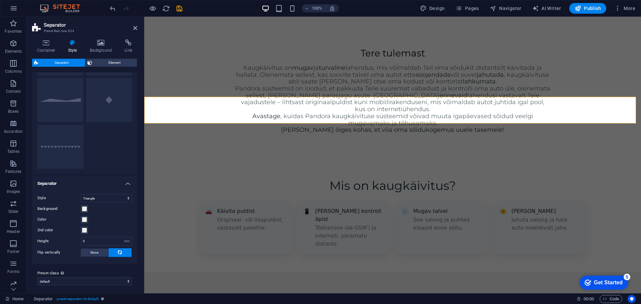
scroll to position [108, 0]
click at [84, 216] on span at bounding box center [84, 216] width 5 height 5
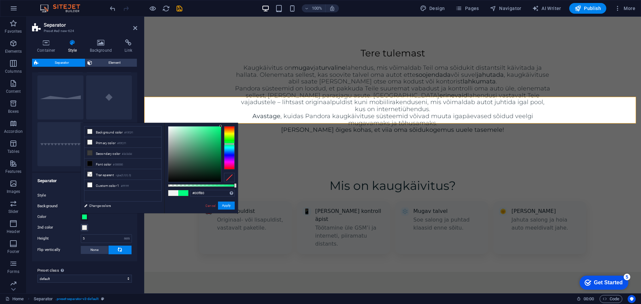
drag, startPoint x: 218, startPoint y: 136, endPoint x: 244, endPoint y: 122, distance: 29.1
click at [244, 122] on body "Autoextra OÜ Home Favorites Elements Columns Content Boxes Accordion Tables Fea…" at bounding box center [320, 152] width 641 height 304
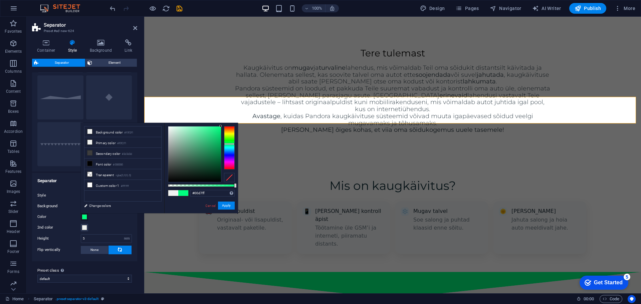
click at [230, 149] on div at bounding box center [229, 147] width 11 height 43
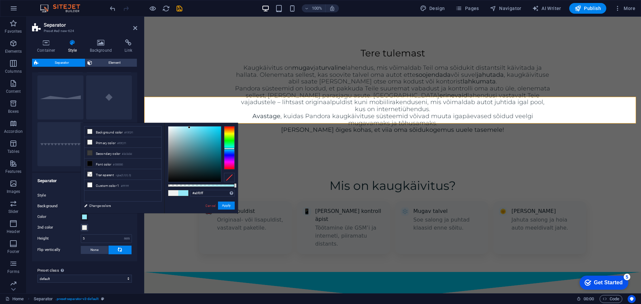
drag, startPoint x: 215, startPoint y: 147, endPoint x: 188, endPoint y: 125, distance: 35.3
click at [188, 126] on div at bounding box center [194, 153] width 53 height 55
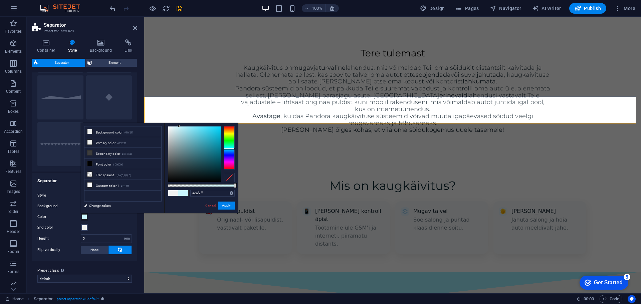
drag, startPoint x: 184, startPoint y: 126, endPoint x: 179, endPoint y: 126, distance: 5.1
click at [179, 126] on div at bounding box center [194, 153] width 53 height 55
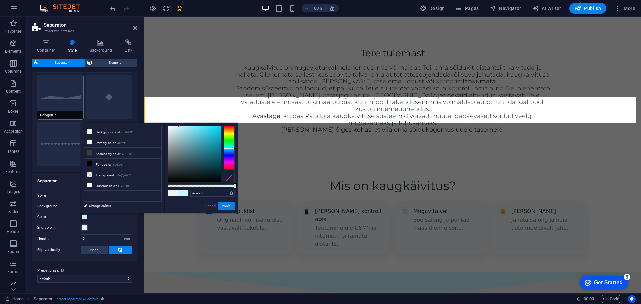
click at [71, 101] on button "Polygon 2" at bounding box center [60, 97] width 46 height 44
type input "#f0f2f1"
select select "polygon2"
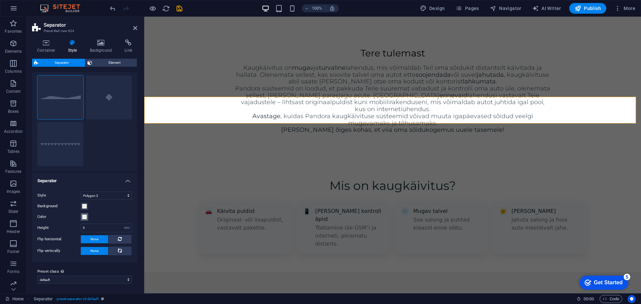
click at [84, 217] on span at bounding box center [84, 216] width 5 height 5
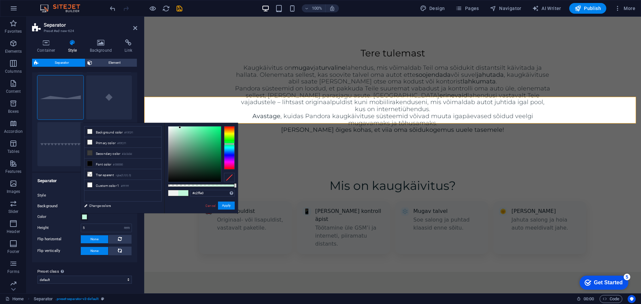
type input "#c0ffe0"
drag, startPoint x: 180, startPoint y: 128, endPoint x: 181, endPoint y: 124, distance: 3.8
click at [181, 124] on div "#c0ffe0 Supported formats #0852ed rgb(8, 82, 237) rgba(8, 82, 237, 90%) hsv(221…" at bounding box center [201, 216] width 74 height 187
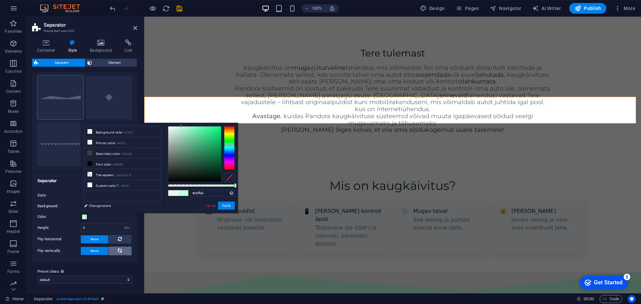
click at [117, 252] on icon at bounding box center [120, 251] width 8 height 4
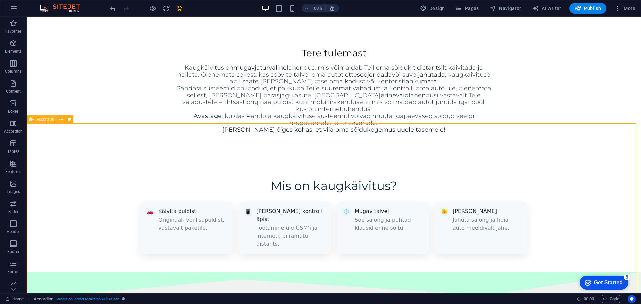
click at [575, 272] on div at bounding box center [334, 285] width 614 height 27
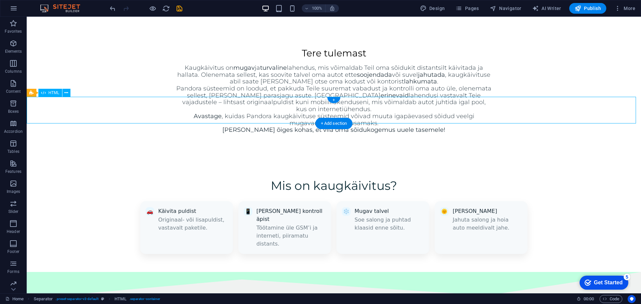
click at [575, 272] on div at bounding box center [334, 285] width 614 height 27
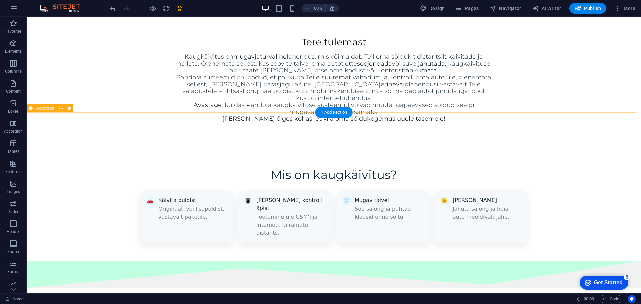
scroll to position [416, 0]
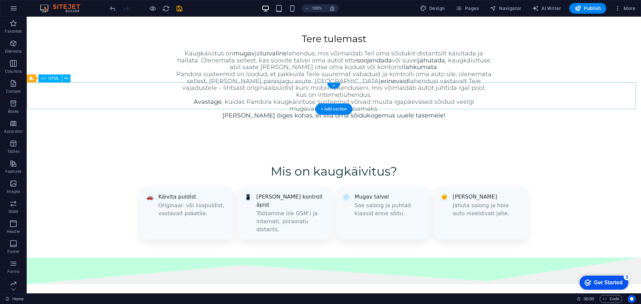
click at [423, 258] on div at bounding box center [334, 271] width 614 height 27
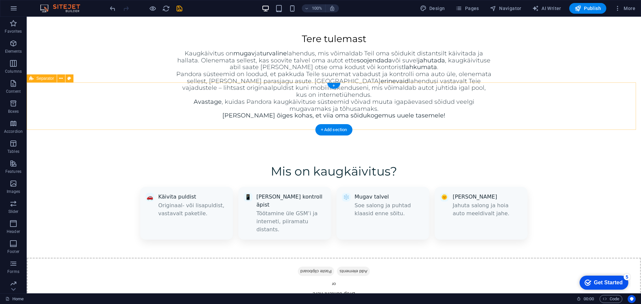
click at [147, 258] on div "Drop content here or Add elements Paste clipboard" at bounding box center [334, 281] width 614 height 47
select select "polygon2"
select select "rem"
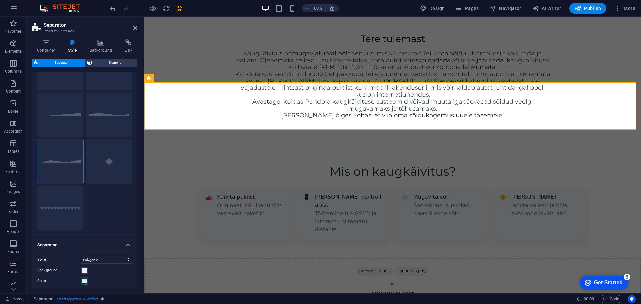
scroll to position [109, 0]
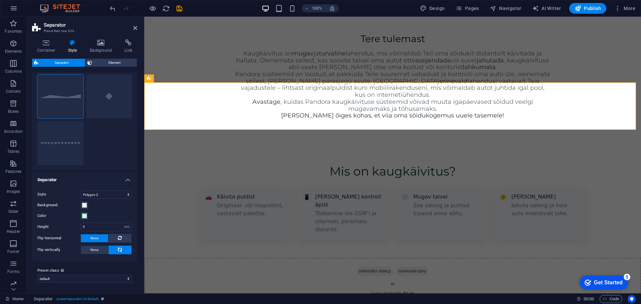
click at [117, 249] on icon at bounding box center [120, 250] width 8 height 4
click at [95, 252] on span "None" at bounding box center [94, 250] width 8 height 8
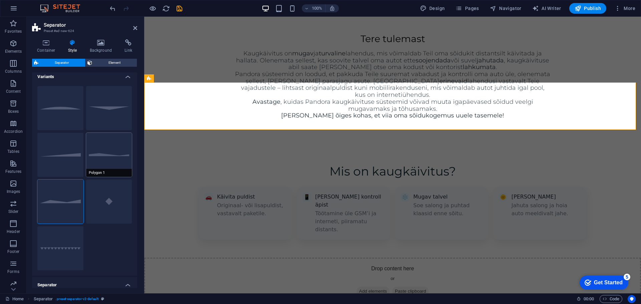
scroll to position [0, 0]
click at [69, 110] on button "Circle" at bounding box center [60, 112] width 46 height 44
select select "circle"
click at [473, 258] on div "Drop content here or Add elements Paste clipboard" at bounding box center [392, 281] width 497 height 47
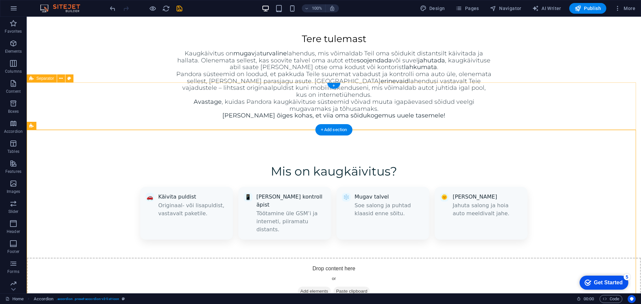
click at [434, 258] on div "Drop content here or Add elements Paste clipboard" at bounding box center [334, 281] width 614 height 47
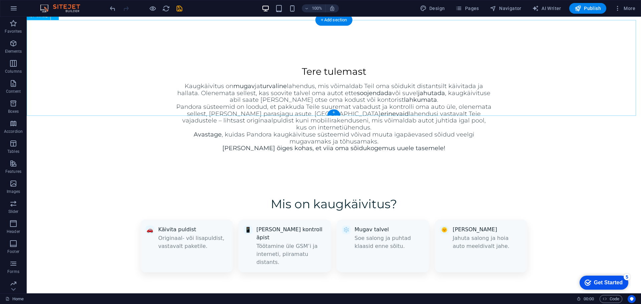
scroll to position [383, 0]
click at [331, 112] on div "+" at bounding box center [333, 112] width 13 height 6
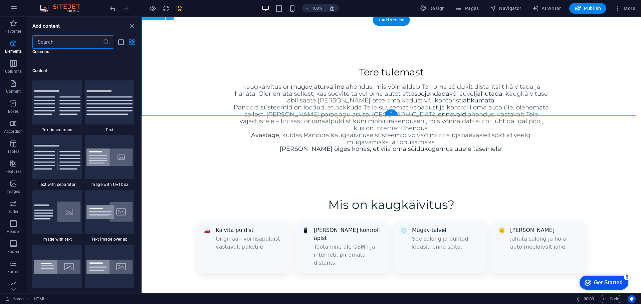
scroll to position [1168, 0]
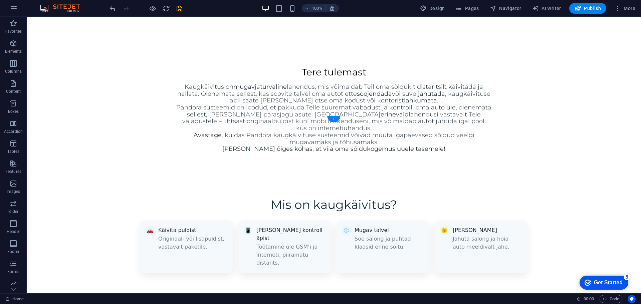
click at [335, 121] on div "+" at bounding box center [333, 119] width 13 height 6
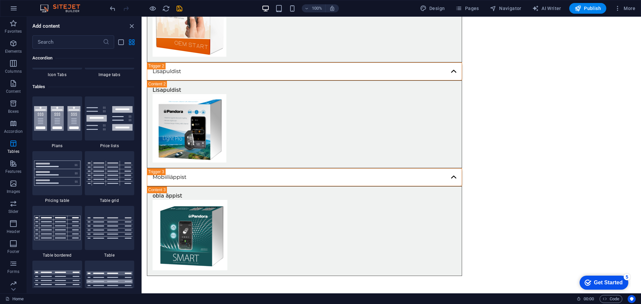
scroll to position [2269, 0]
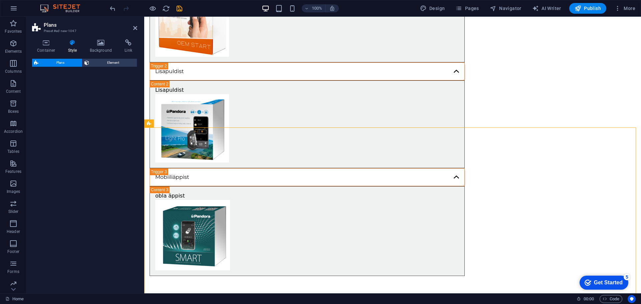
select select "rem"
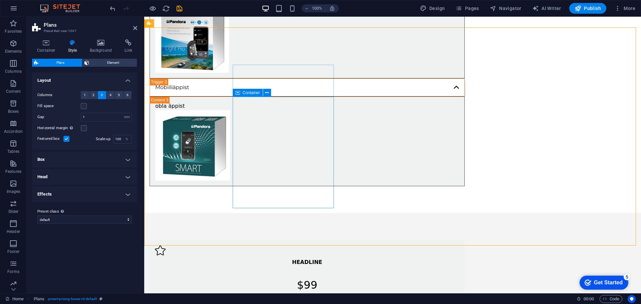
scroll to position [850, 0]
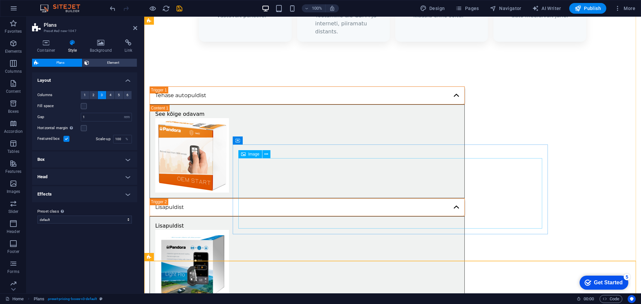
scroll to position [616, 0]
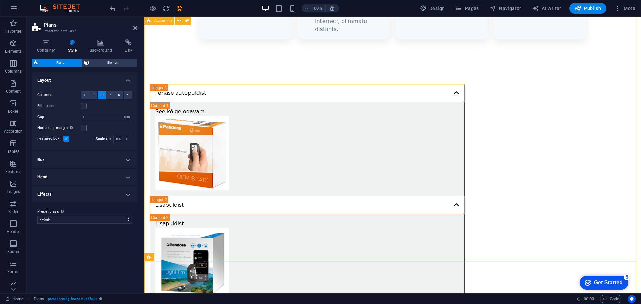
click at [190, 175] on div "Tehase autopuldist See kõige odavam Lisapuldist Lisapuldist Mobiiliäppist obla …" at bounding box center [392, 246] width 497 height 379
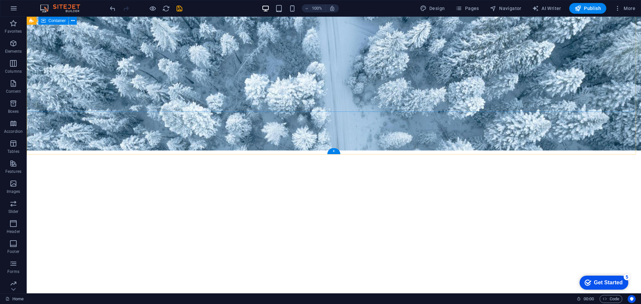
scroll to position [116, 0]
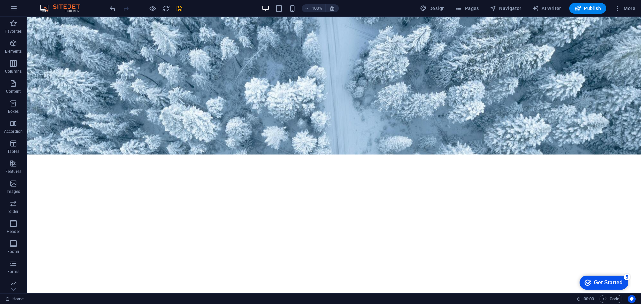
click at [185, 10] on div "100% Design Pages Navigator AI Writer Publish More" at bounding box center [372, 8] width 529 height 11
click at [181, 9] on icon "save" at bounding box center [180, 9] width 8 height 8
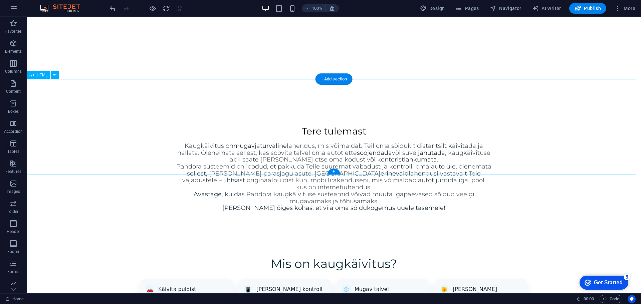
scroll to position [316, 0]
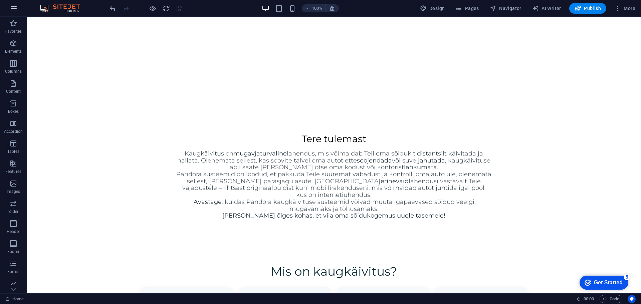
click at [17, 7] on icon "button" at bounding box center [14, 8] width 8 height 8
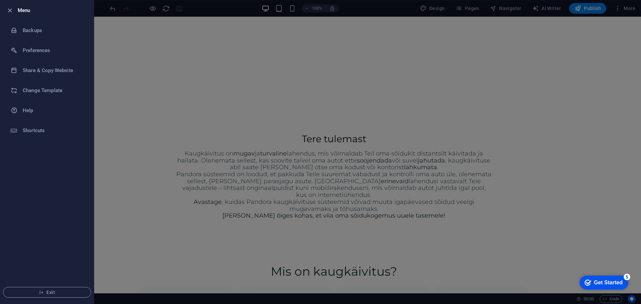
click at [113, 146] on div at bounding box center [320, 152] width 641 height 304
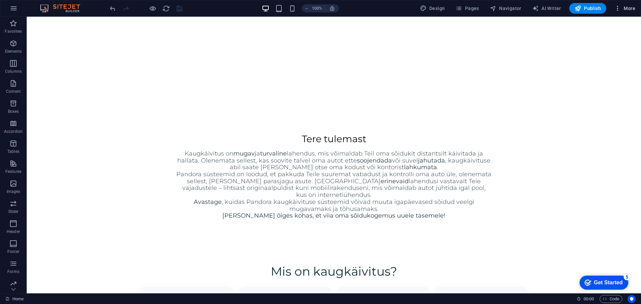
click at [616, 7] on icon "button" at bounding box center [617, 8] width 7 height 7
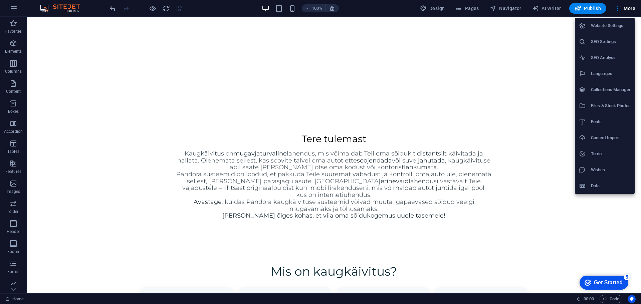
click at [610, 24] on h6 "Website Settings" at bounding box center [611, 26] width 40 height 8
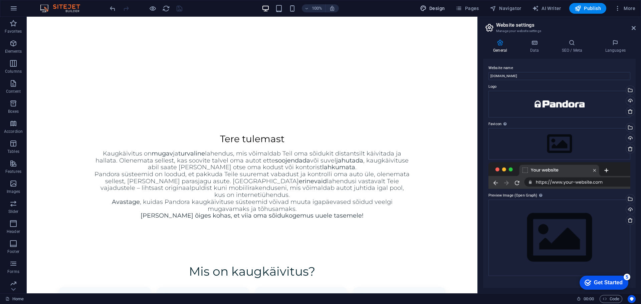
click at [438, 7] on span "Design" at bounding box center [432, 8] width 25 height 7
select select "px"
select select "300"
select select "px"
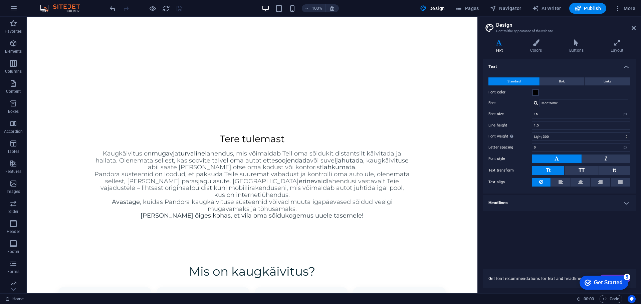
click at [636, 27] on aside "Design Control the appearance of the website Variants Text Colors Buttons Layou…" at bounding box center [559, 155] width 164 height 277
click at [634, 26] on icon at bounding box center [633, 27] width 4 height 5
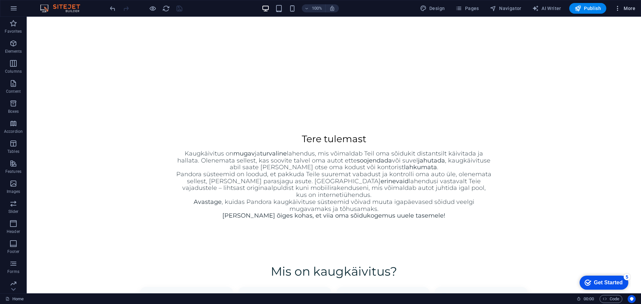
click at [624, 11] on span "More" at bounding box center [624, 8] width 21 height 7
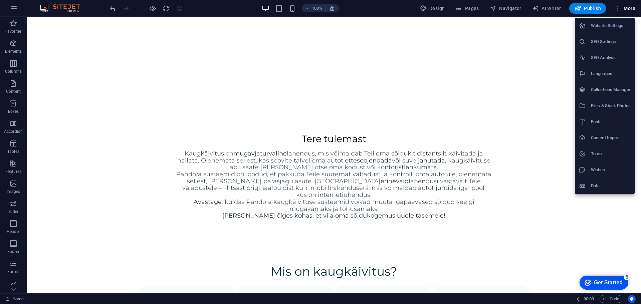
drag, startPoint x: 57, startPoint y: 5, endPoint x: 60, endPoint y: 8, distance: 4.0
click at [58, 5] on div at bounding box center [320, 152] width 641 height 304
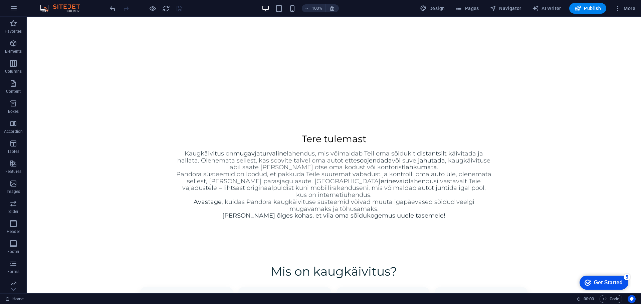
click at [65, 12] on div "Website Settings SEO Settings SEO Analysis Languages Collections Manager Files …" at bounding box center [320, 154] width 641 height 300
click at [63, 8] on img at bounding box center [63, 8] width 50 height 8
click at [16, 298] on link "Home" at bounding box center [14, 299] width 18 height 8
click at [18, 299] on link "Home" at bounding box center [14, 299] width 18 height 8
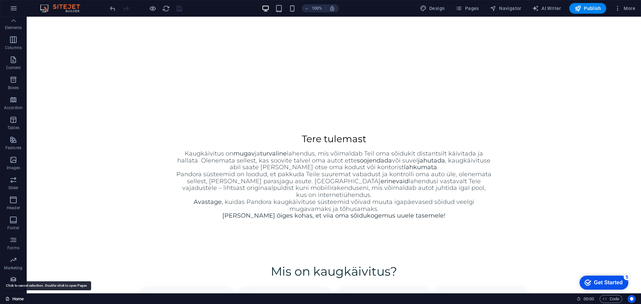
click at [18, 299] on link "Home" at bounding box center [14, 299] width 18 height 8
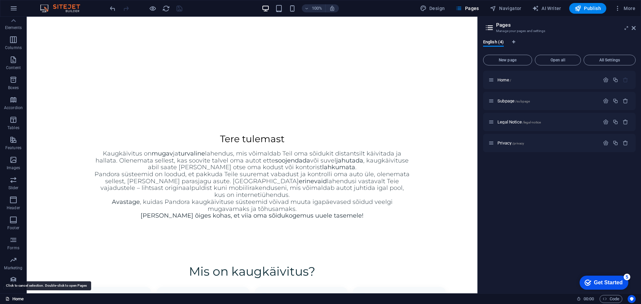
click at [18, 299] on link "Home" at bounding box center [14, 299] width 18 height 8
click at [631, 28] on icon at bounding box center [633, 27] width 4 height 5
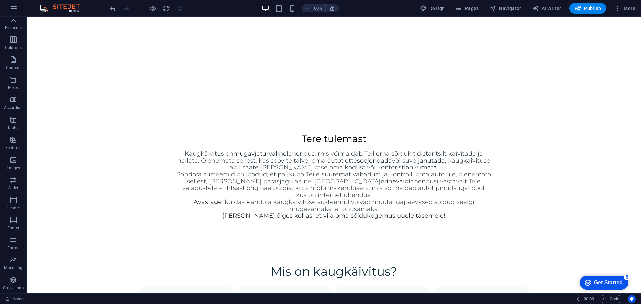
click at [15, 23] on icon at bounding box center [13, 20] width 9 height 9
click at [15, 22] on icon "button" at bounding box center [13, 23] width 8 height 8
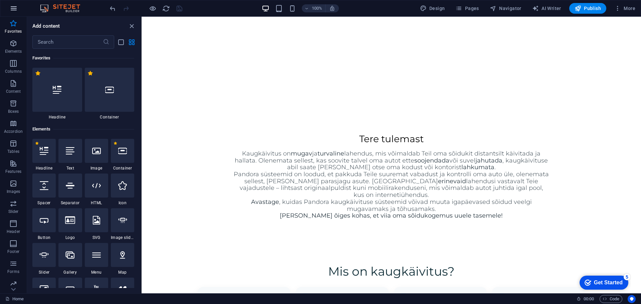
click at [13, 8] on icon "button" at bounding box center [14, 8] width 8 height 8
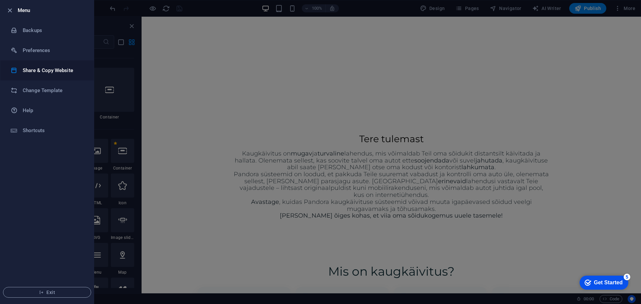
click at [38, 70] on h6 "Share & Copy Website" at bounding box center [54, 70] width 62 height 8
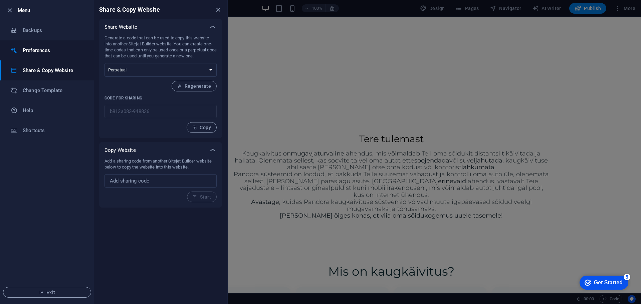
click at [38, 51] on h6 "Preferences" at bounding box center [54, 50] width 62 height 8
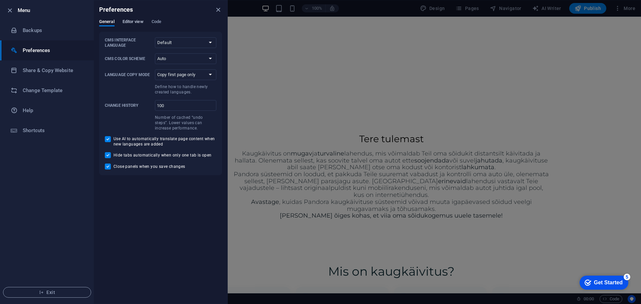
click at [137, 20] on span "Editor view" at bounding box center [132, 22] width 21 height 9
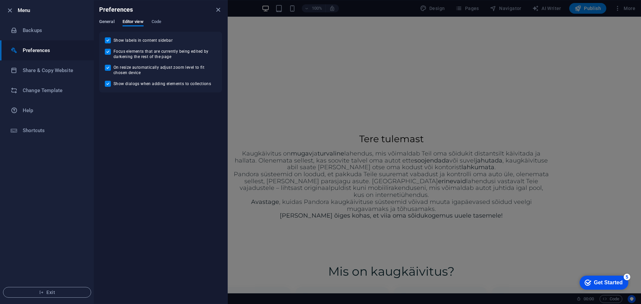
click at [111, 23] on span "General" at bounding box center [106, 22] width 15 height 9
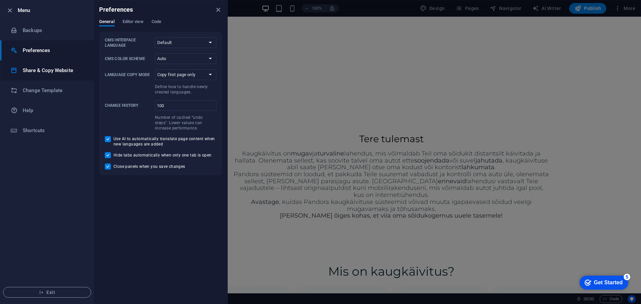
click at [40, 72] on h6 "Share & Copy Website" at bounding box center [54, 70] width 62 height 8
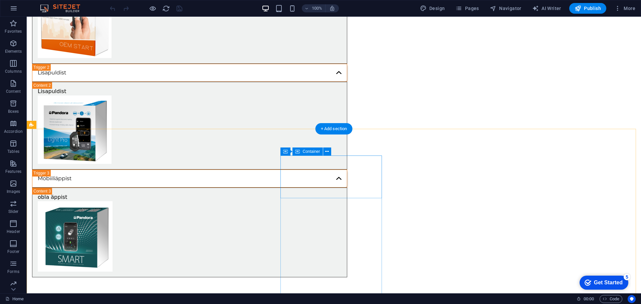
scroll to position [782, 0]
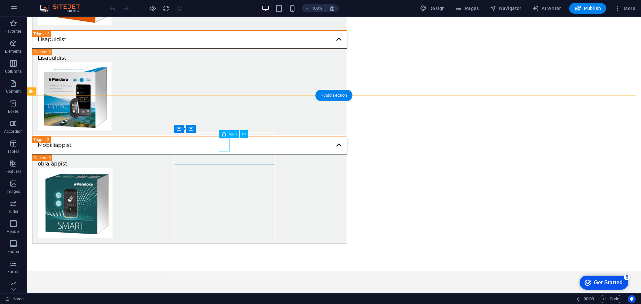
click at [226, 303] on figure at bounding box center [189, 308] width 304 height 11
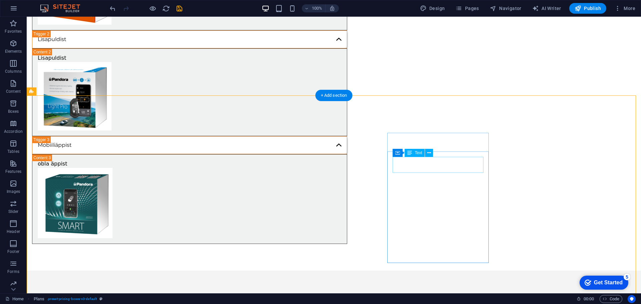
scroll to position [815, 0]
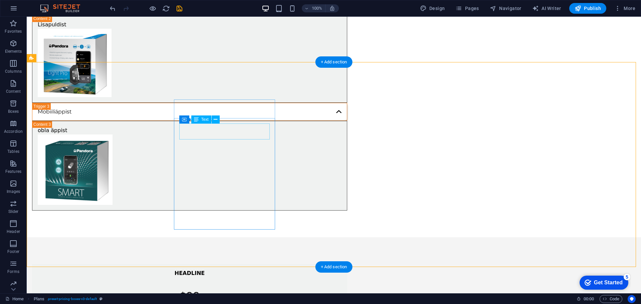
click at [226, 288] on div "$99" at bounding box center [189, 296] width 304 height 16
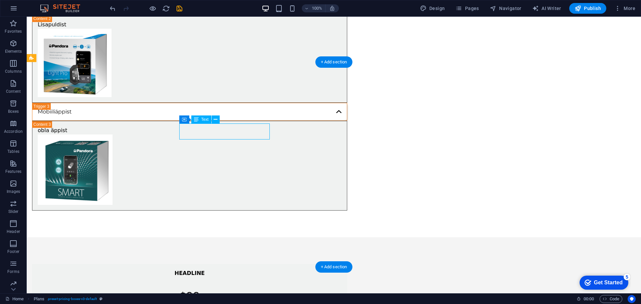
click at [226, 288] on div "$99" at bounding box center [189, 296] width 304 height 16
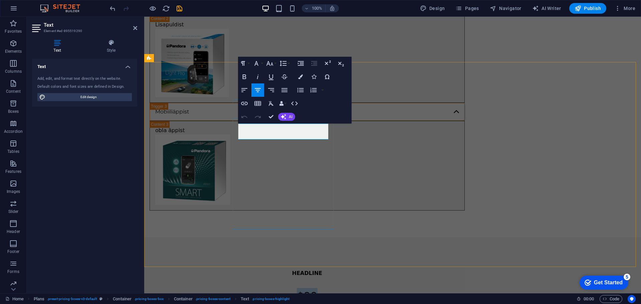
drag, startPoint x: 301, startPoint y: 134, endPoint x: 270, endPoint y: 135, distance: 30.7
click at [270, 288] on p "$99" at bounding box center [307, 296] width 304 height 16
click at [292, 288] on p "$99" at bounding box center [307, 296] width 304 height 16
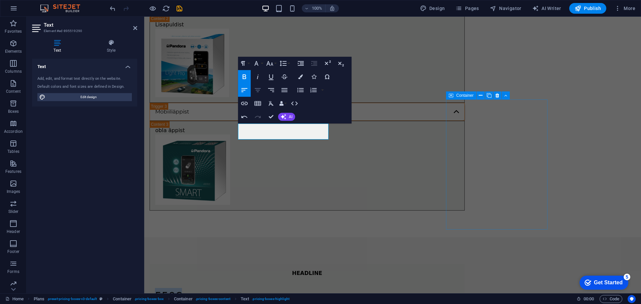
click at [258, 93] on icon "button" at bounding box center [258, 90] width 8 height 8
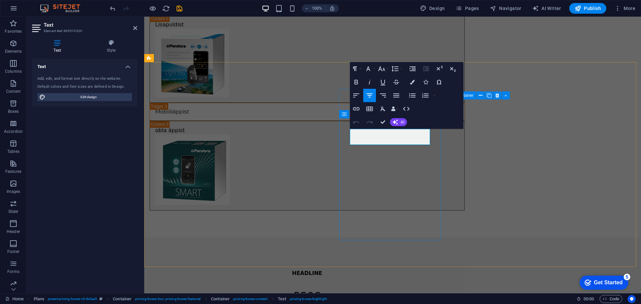
drag, startPoint x: 403, startPoint y: 138, endPoint x: 372, endPoint y: 138, distance: 31.4
click at [373, 95] on icon "button" at bounding box center [369, 95] width 8 height 8
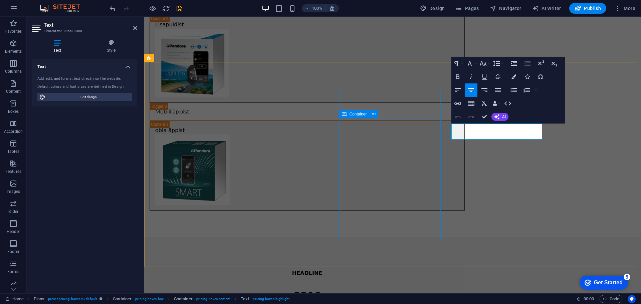
drag, startPoint x: 520, startPoint y: 132, endPoint x: 425, endPoint y: 131, distance: 95.1
click at [472, 89] on icon "button" at bounding box center [471, 90] width 6 height 4
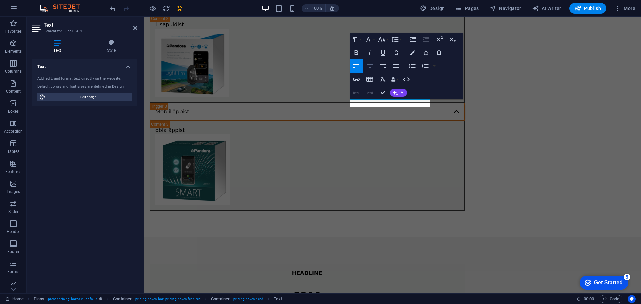
click at [370, 68] on icon "button" at bounding box center [369, 66] width 6 height 4
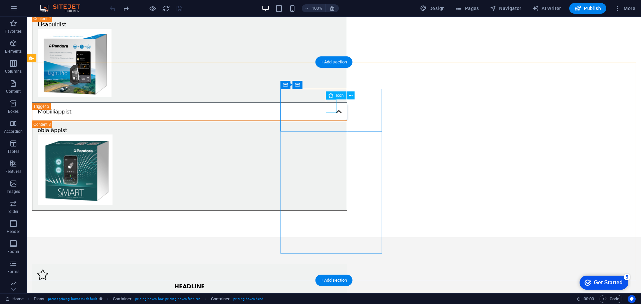
select select "xMidYMid"
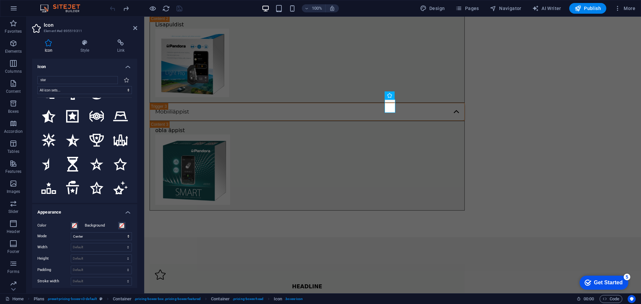
scroll to position [1168, 0]
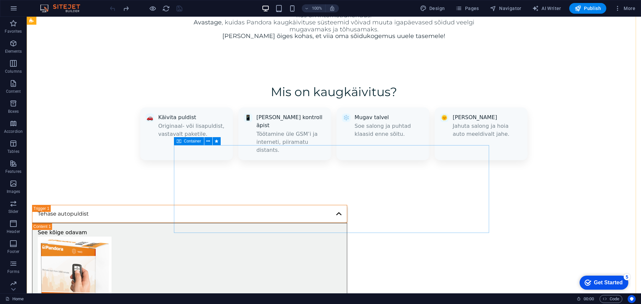
scroll to position [482, 0]
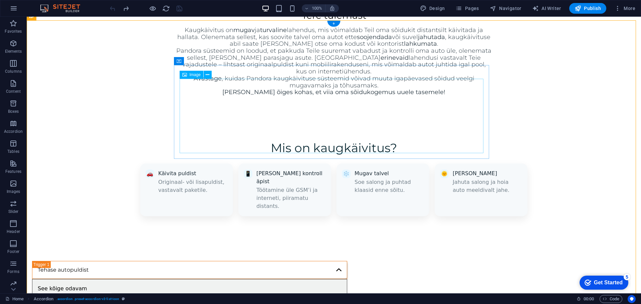
scroll to position [348, 0]
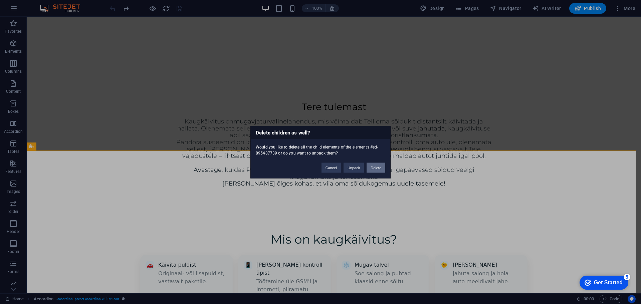
click at [381, 167] on button "Delete" at bounding box center [375, 168] width 19 height 10
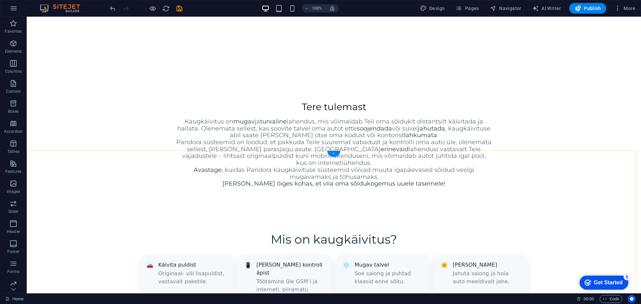
click at [337, 154] on div "+" at bounding box center [333, 154] width 13 height 6
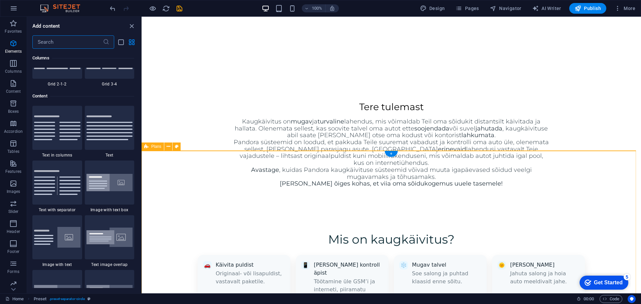
scroll to position [1168, 0]
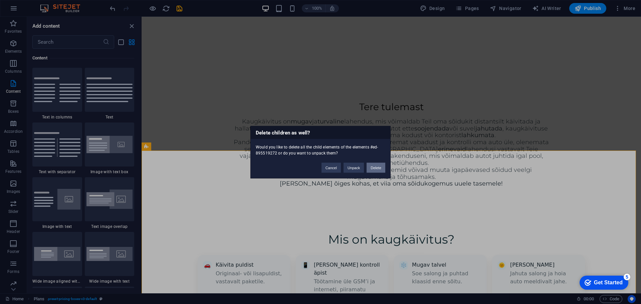
click at [372, 169] on button "Delete" at bounding box center [375, 168] width 19 height 10
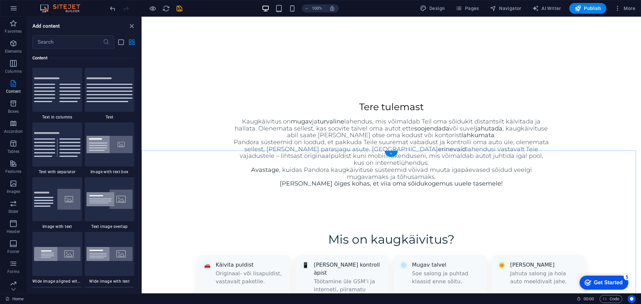
click at [394, 154] on div "+" at bounding box center [391, 154] width 13 height 6
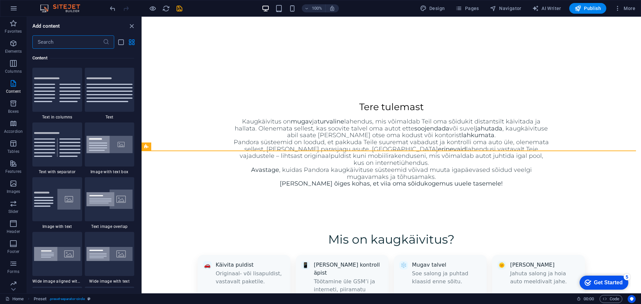
click at [85, 46] on input "text" at bounding box center [67, 41] width 70 height 13
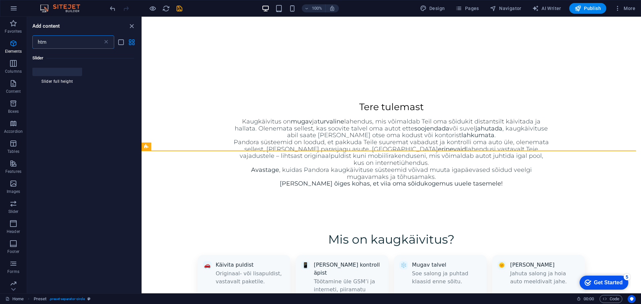
scroll to position [0, 0]
type input "htm"
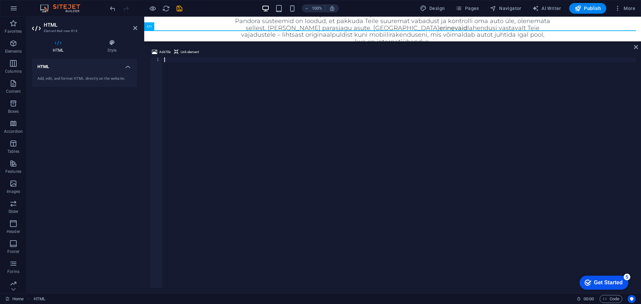
scroll to position [470, 0]
click at [319, 108] on div at bounding box center [399, 177] width 473 height 240
paste textarea "</script>"
type textarea "</script>"
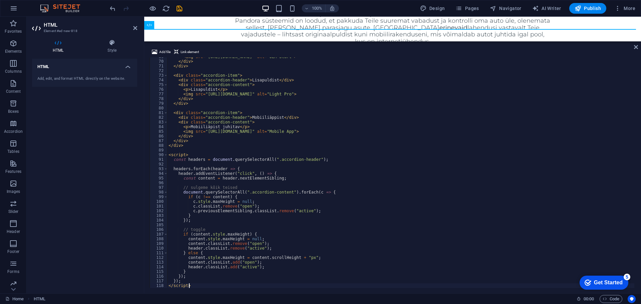
scroll to position [321, 0]
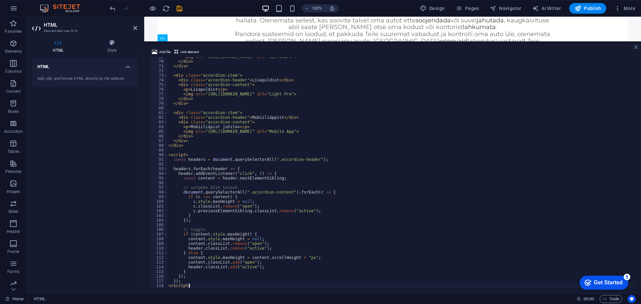
click at [637, 48] on icon at bounding box center [636, 46] width 4 height 5
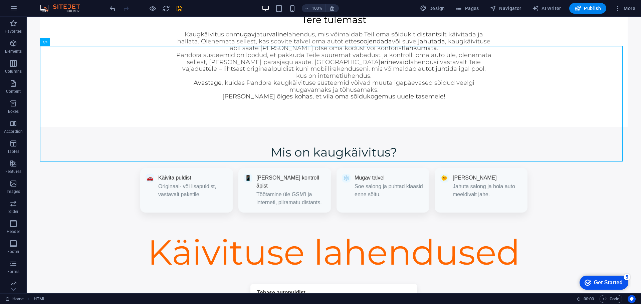
scroll to position [415, 0]
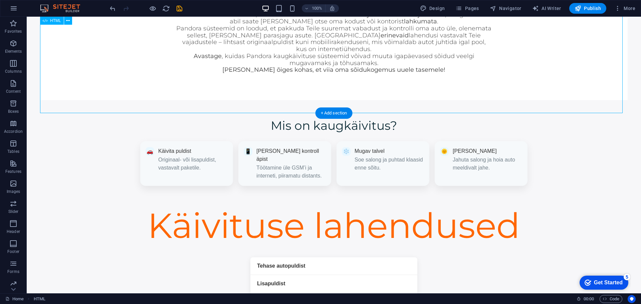
scroll to position [474, 0]
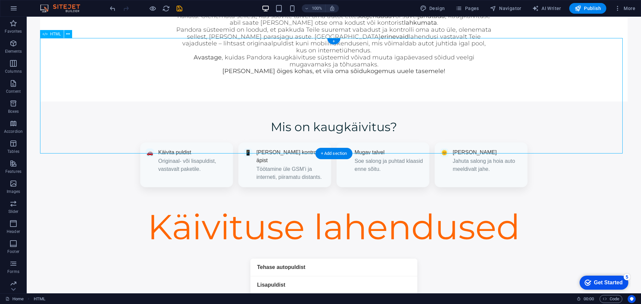
click at [288, 205] on div "Käivituse lahendused Tehase autopuldist See kõige odavam Lisapuldist Lisapuldis…" at bounding box center [333, 262] width 587 height 115
click at [122, 205] on div "Käivituse lahendused Tehase autopuldist See kõige odavam Lisapuldist Lisapuldis…" at bounding box center [333, 262] width 587 height 115
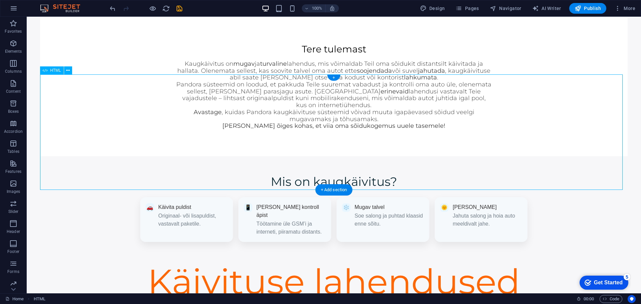
scroll to position [374, 0]
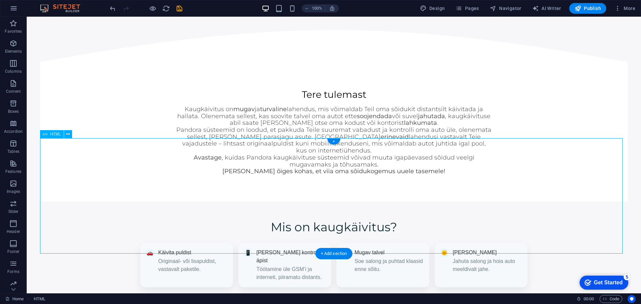
click at [53, 135] on span "HTML" at bounding box center [55, 134] width 11 height 4
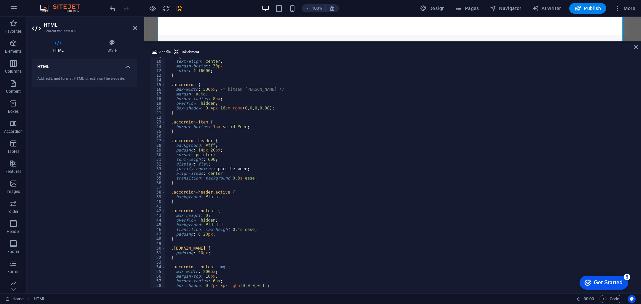
scroll to position [0, 0]
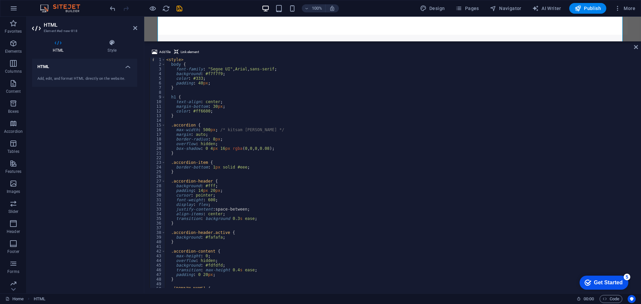
click at [417, 172] on div "< style > body { font-family : " Segoe UI " , Arial , sans-serif ; background :…" at bounding box center [399, 177] width 469 height 240
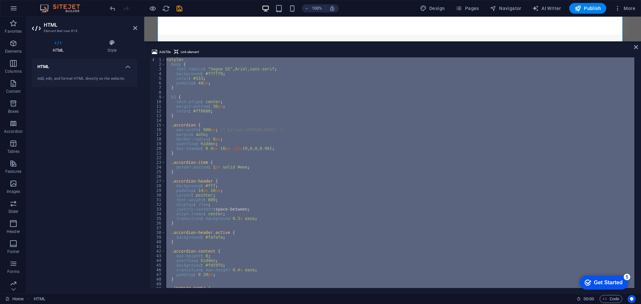
paste textarea
type textarea "</script>"
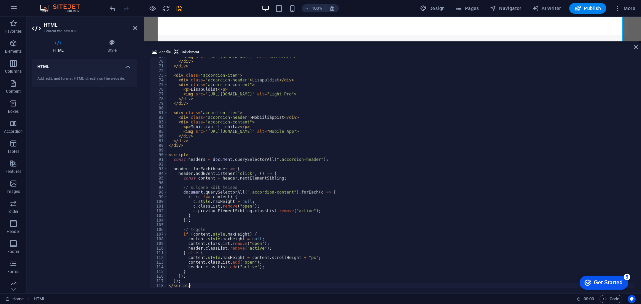
scroll to position [321, 0]
click at [636, 48] on icon at bounding box center [636, 46] width 4 height 5
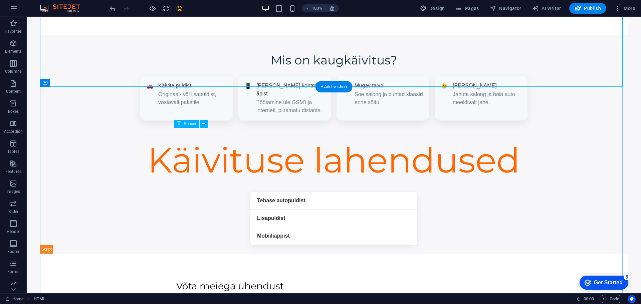
scroll to position [407, 0]
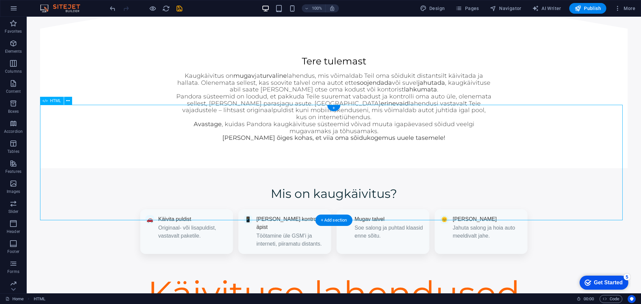
click at [56, 101] on span "HTML" at bounding box center [55, 101] width 11 height 4
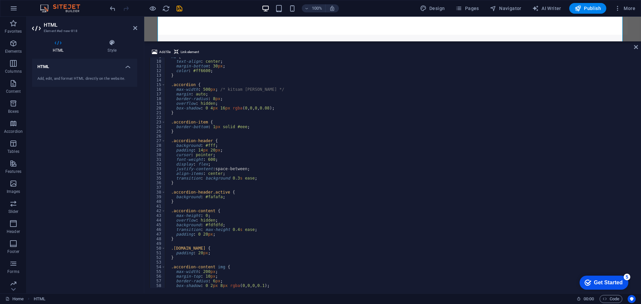
scroll to position [0, 0]
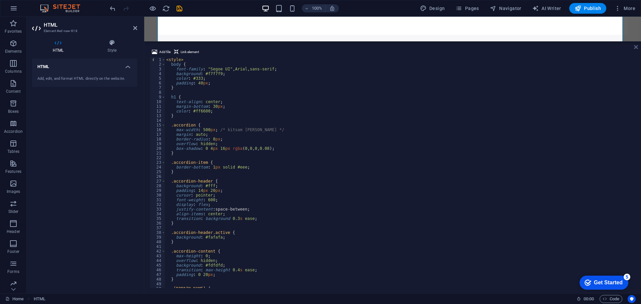
click at [636, 45] on icon at bounding box center [636, 46] width 4 height 5
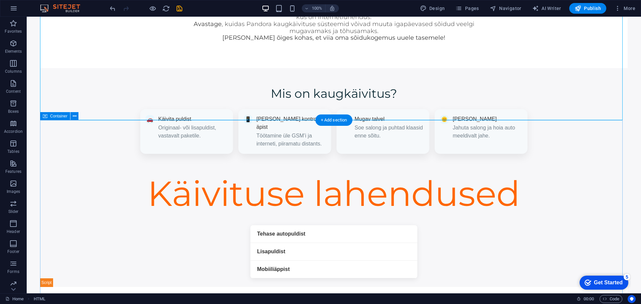
scroll to position [441, 0]
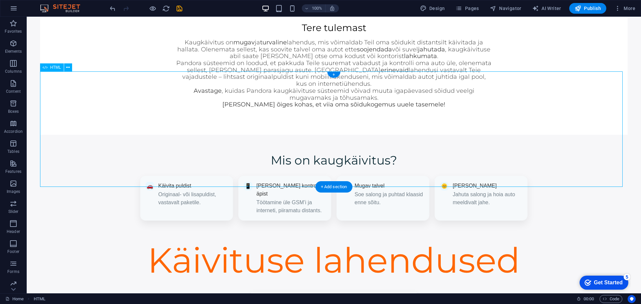
click at [401, 239] on div "Käivituse lahendused Tehase autopuldist See kõige odavam Lisapuldist Lisapuldis…" at bounding box center [333, 296] width 587 height 115
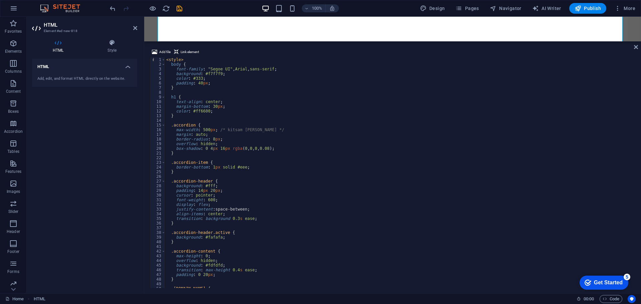
scroll to position [541, 0]
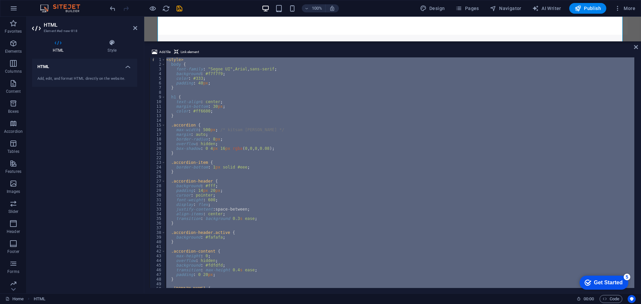
type textarea "</style>"
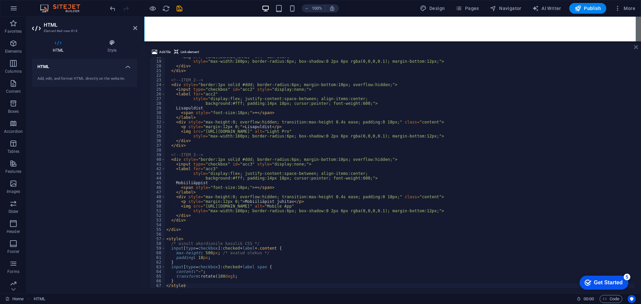
click at [636, 48] on icon at bounding box center [636, 46] width 4 height 5
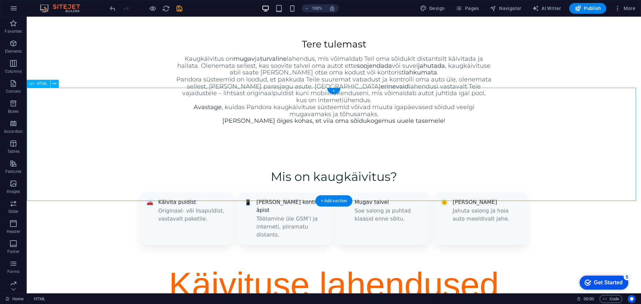
scroll to position [407, 0]
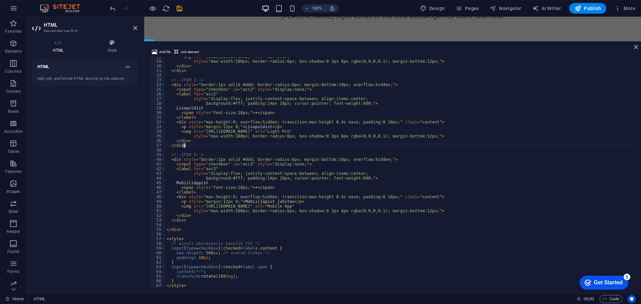
scroll to position [82, 0]
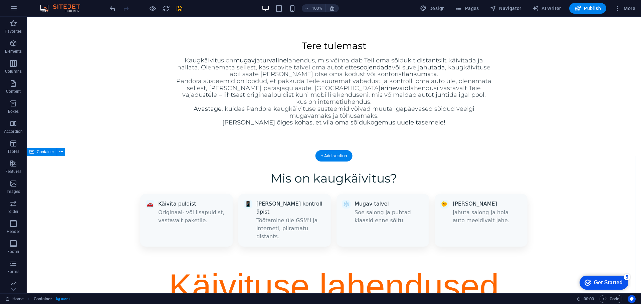
scroll to position [393, 0]
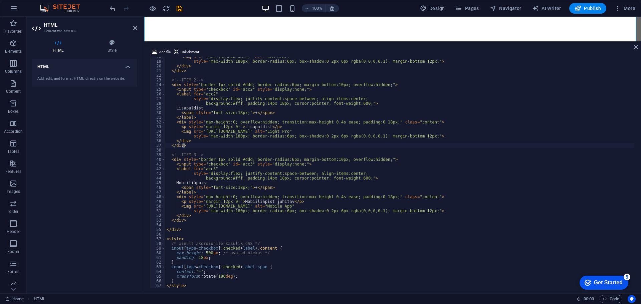
scroll to position [0, 0]
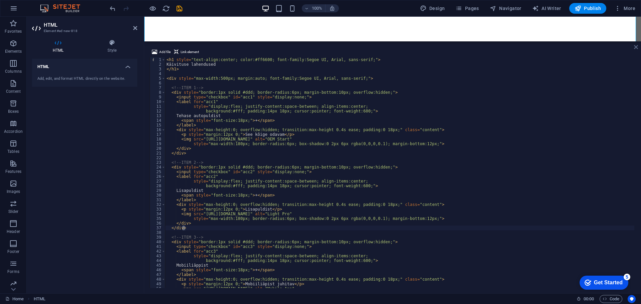
click at [635, 47] on icon at bounding box center [636, 46] width 4 height 5
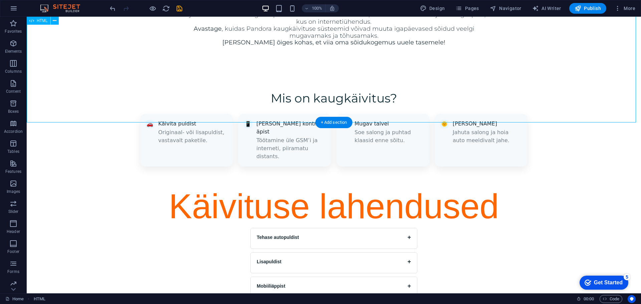
scroll to position [460, 0]
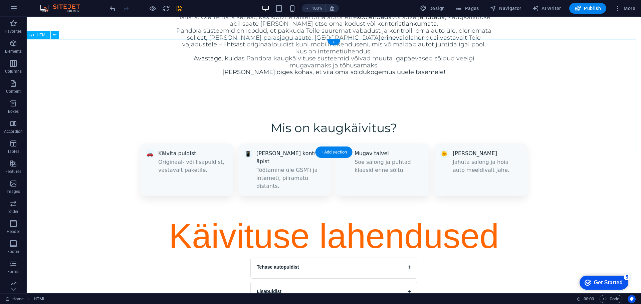
click at [528, 214] on div "Käivituse lahendused Tehase autopuldist + See kõige odavam Lisapuldist + Lisapu…" at bounding box center [334, 270] width 614 height 113
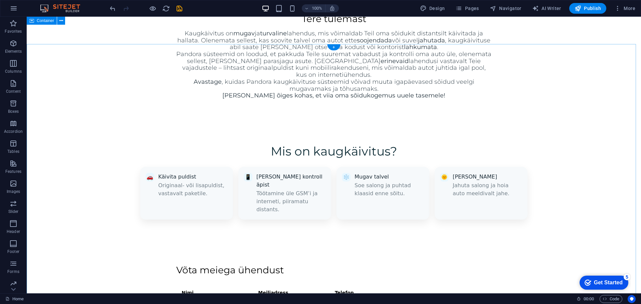
scroll to position [434, 0]
